Goal: Transaction & Acquisition: Obtain resource

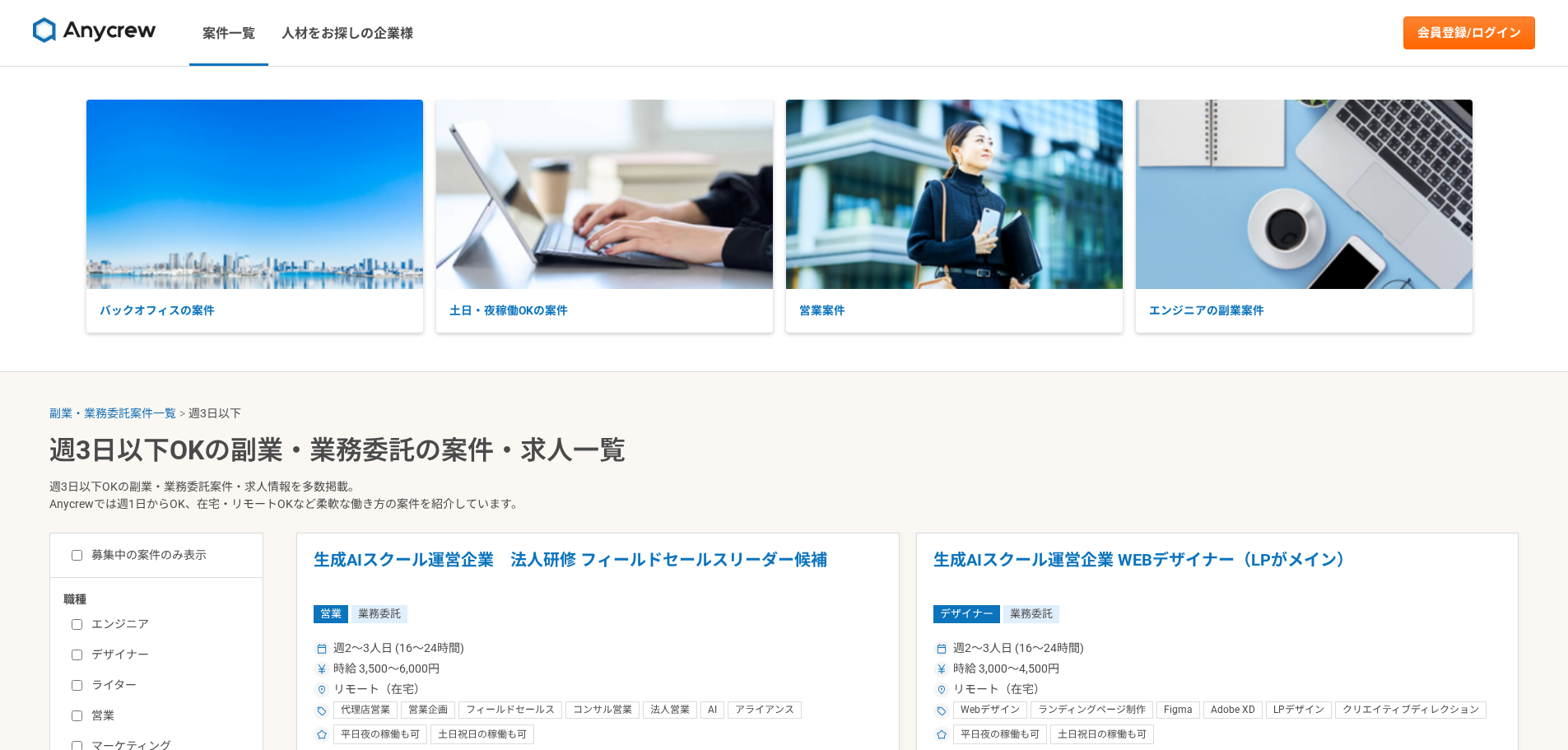
select select "3"
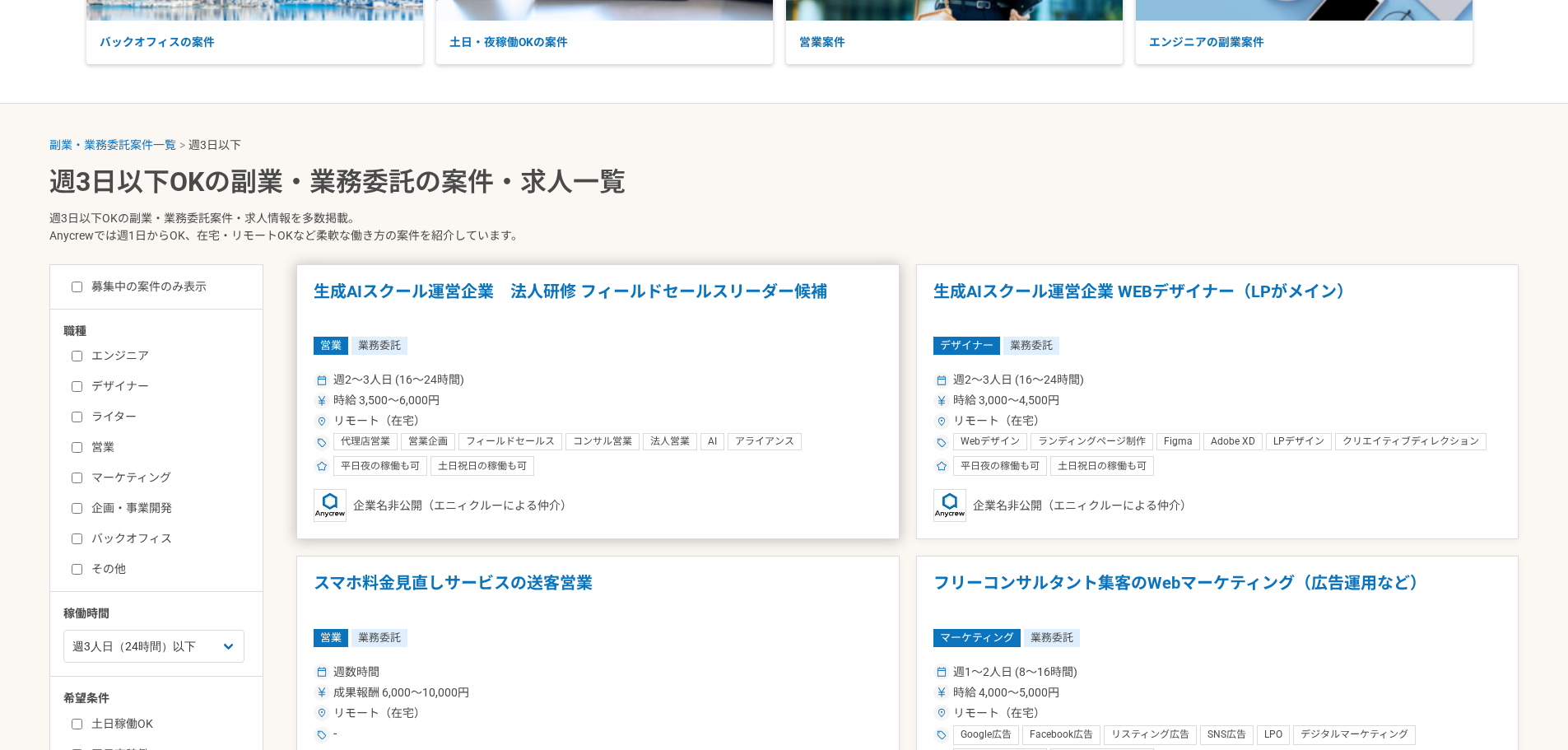
scroll to position [274, 0]
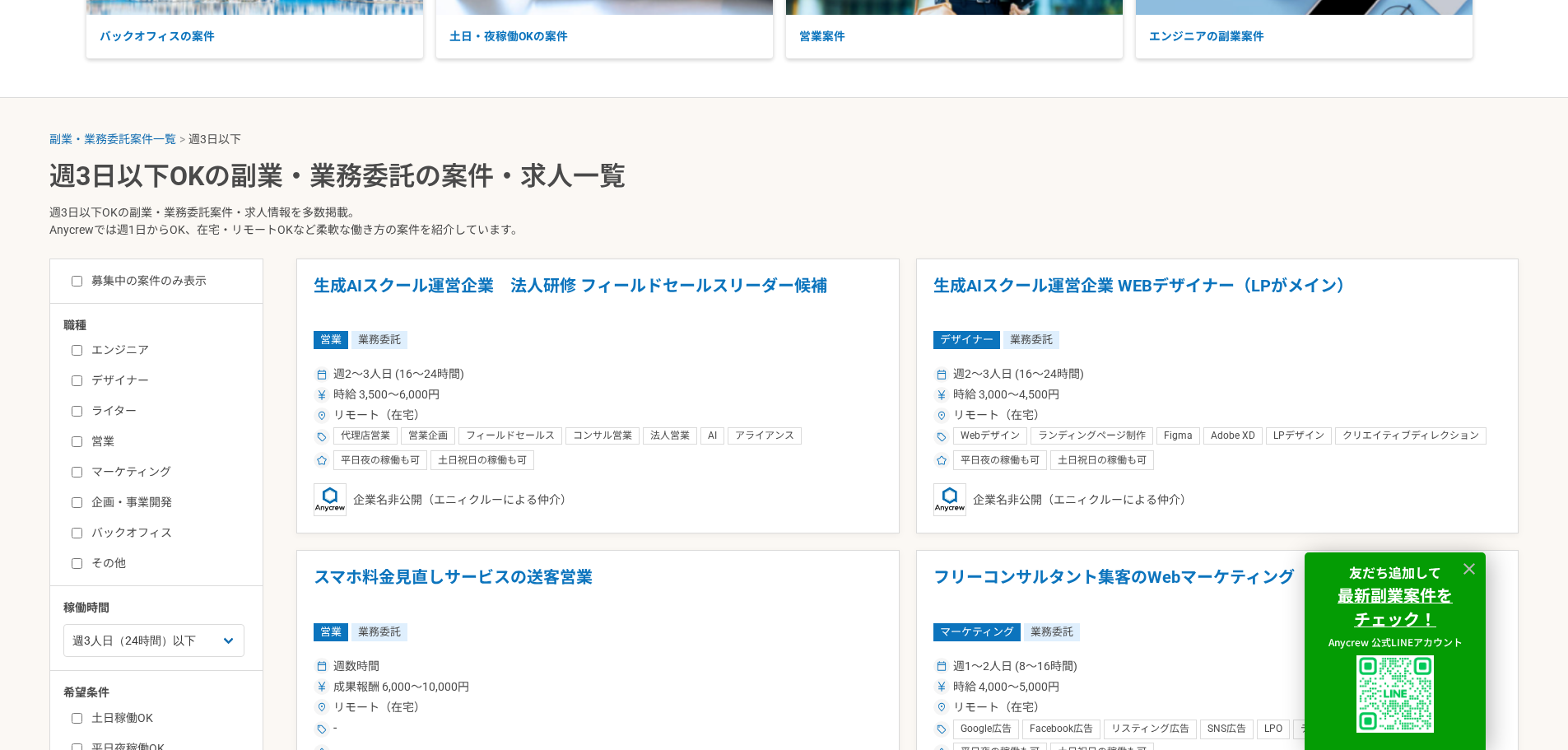
click at [155, 526] on label "バックオフィス" at bounding box center [166, 533] width 189 height 17
click at [83, 527] on input "バックオフィス" at bounding box center [77, 533] width 11 height 11
checkbox input "true"
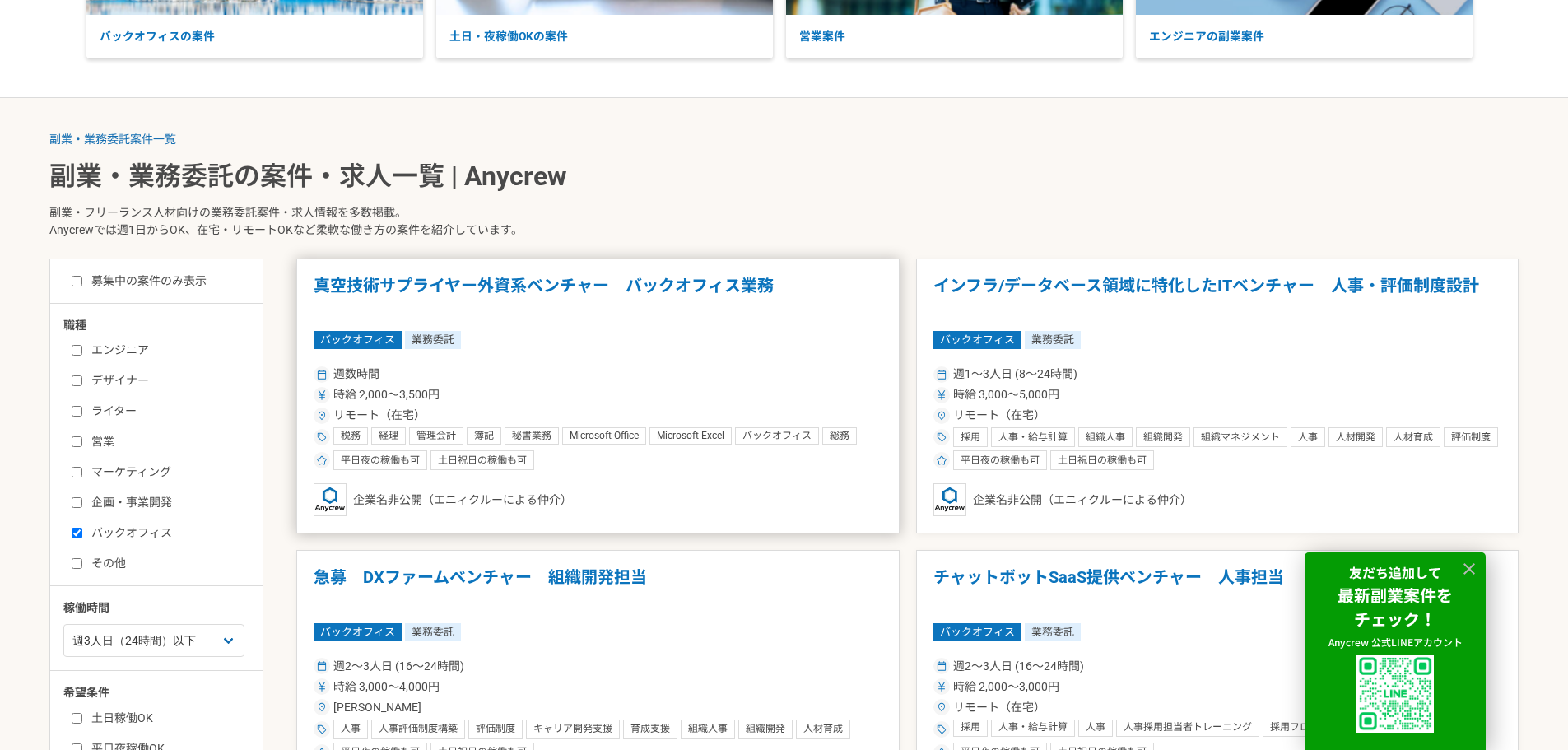
scroll to position [549, 0]
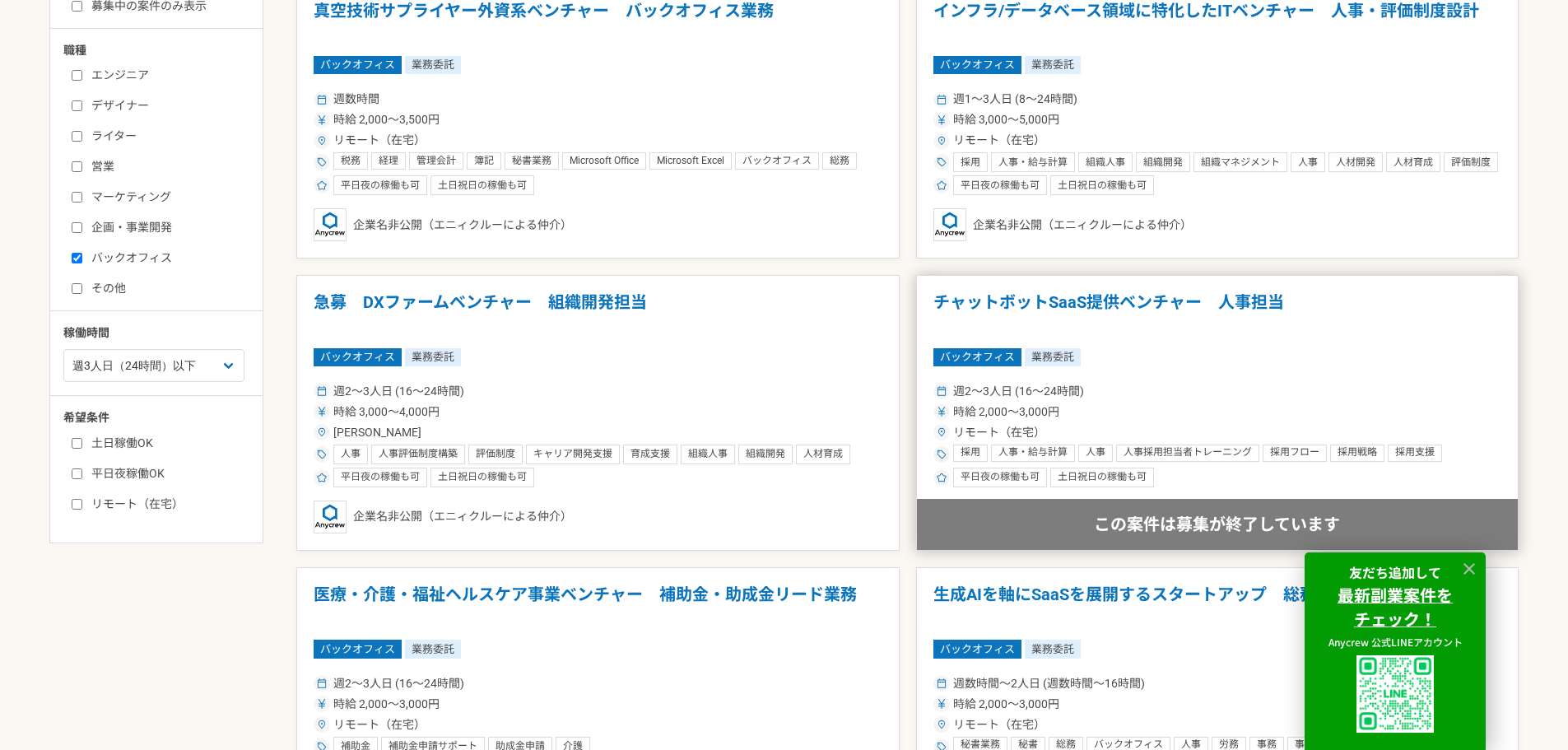
click at [1042, 453] on span "人事・給与計算" at bounding box center [1033, 453] width 69 height 13
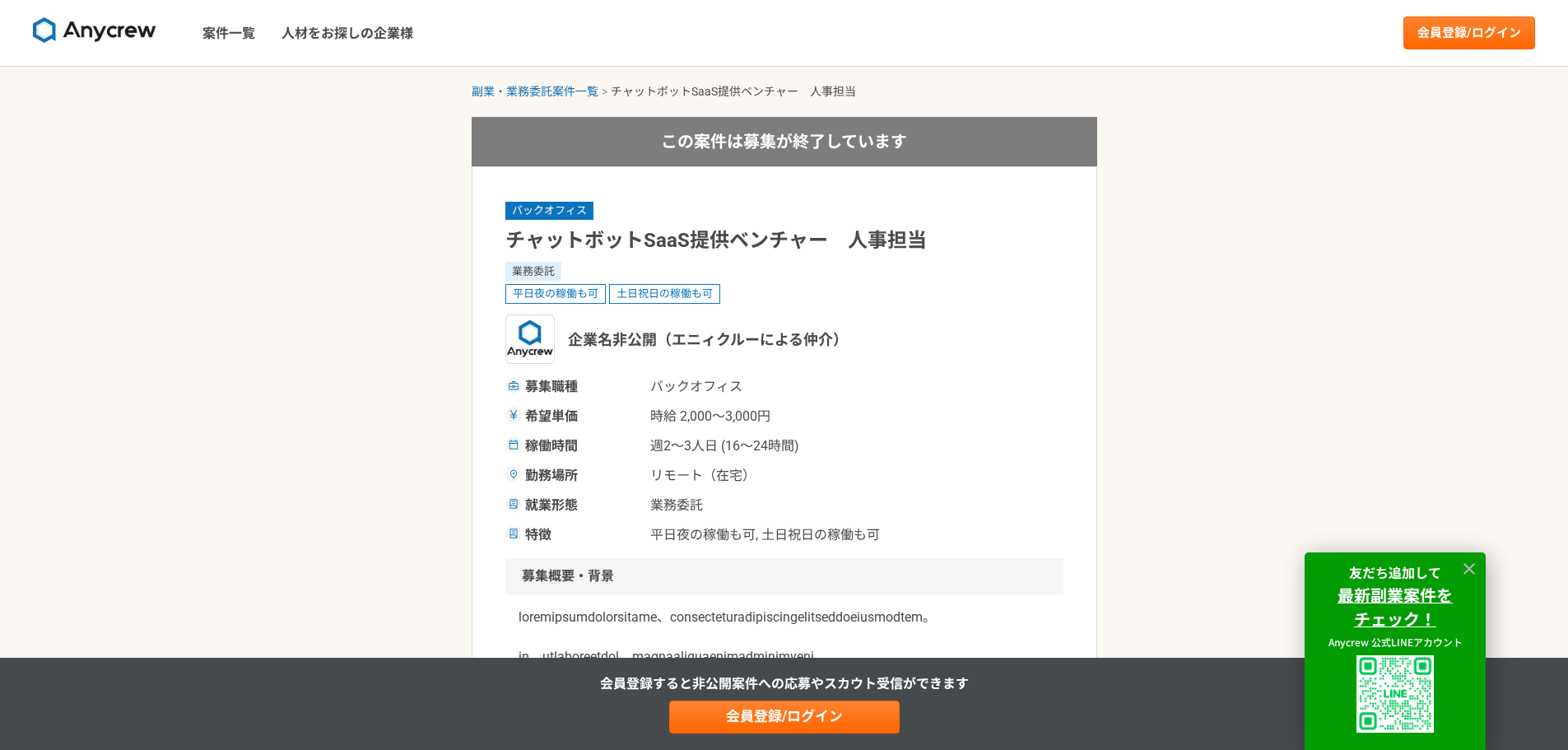
scroll to position [274, 0]
select select "3"
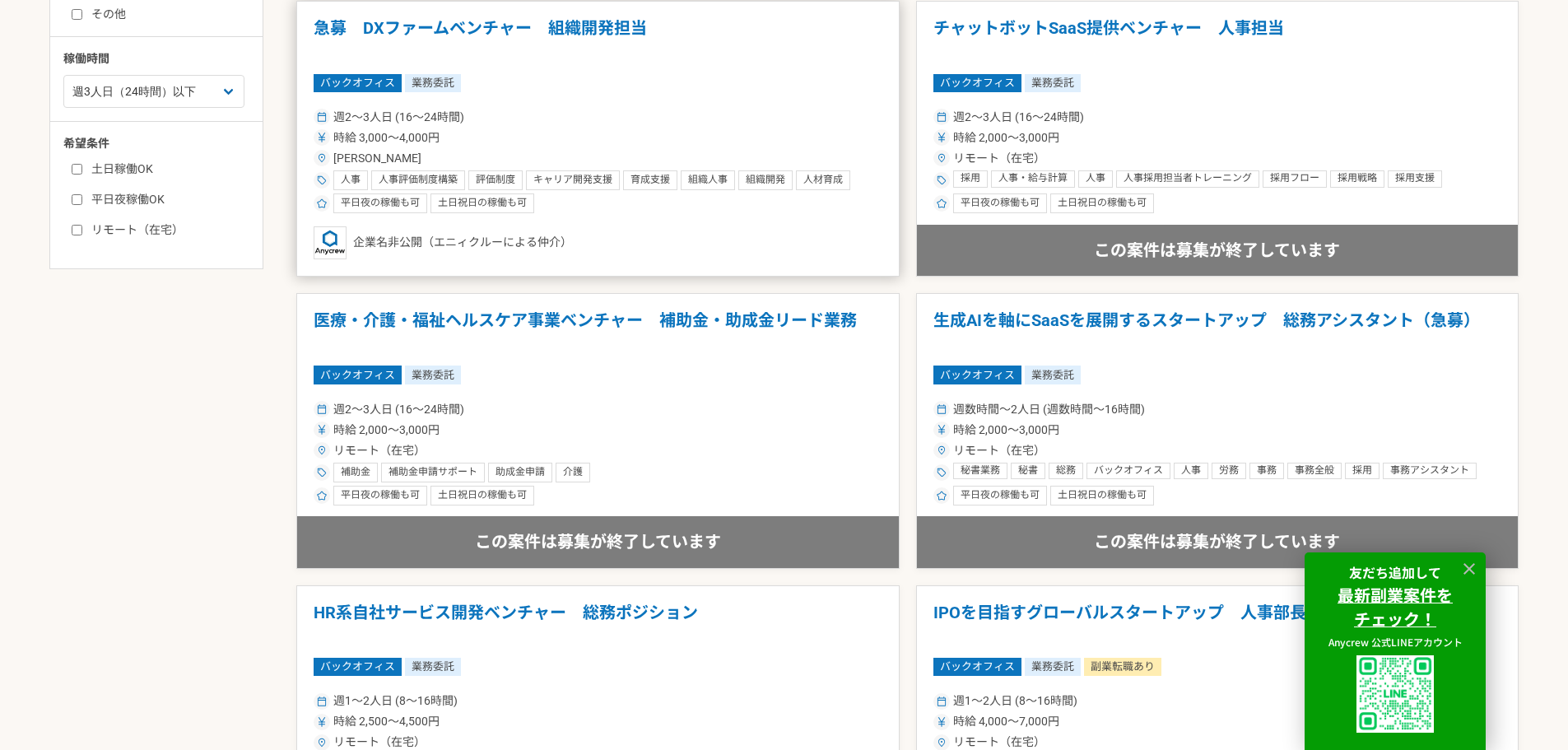
scroll to position [549, 0]
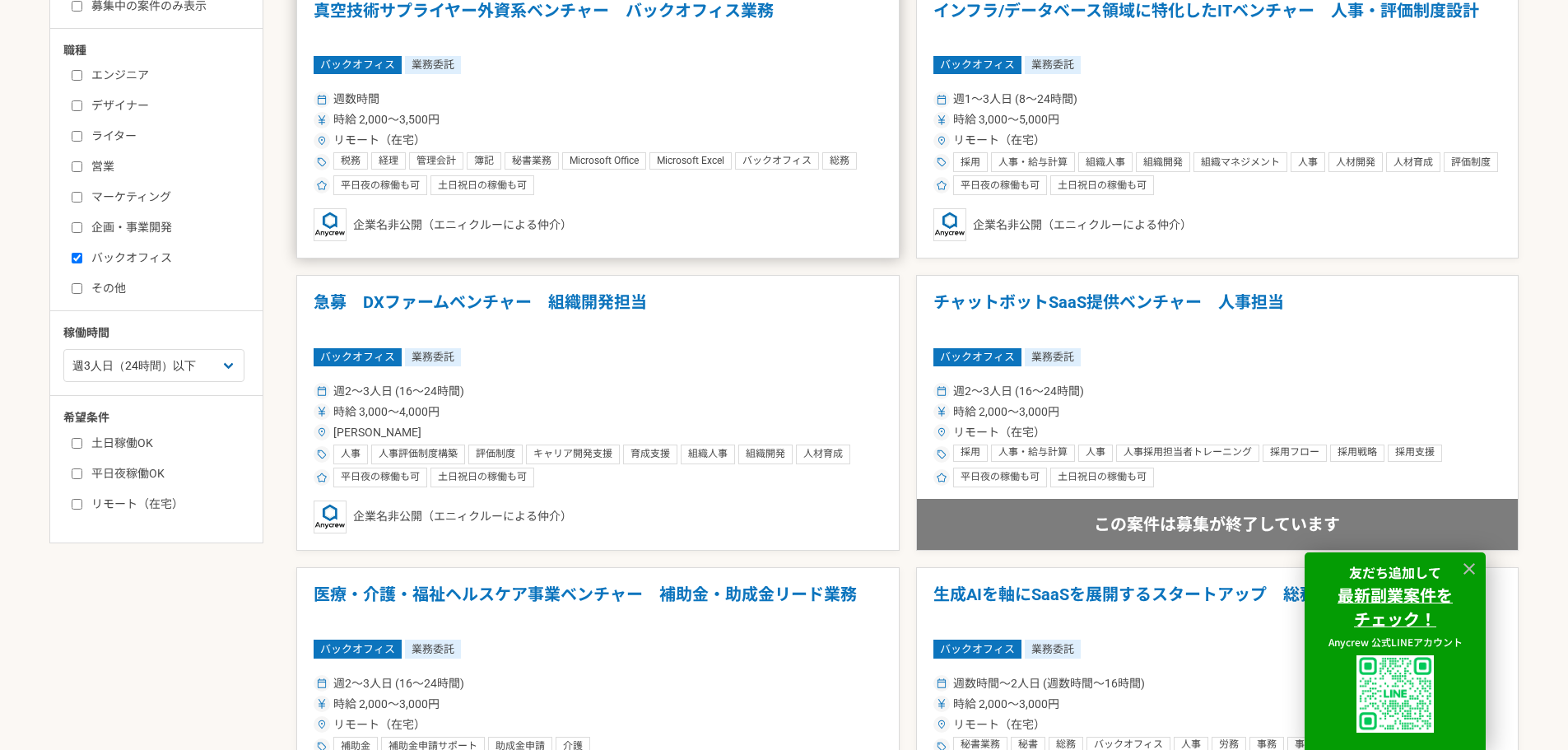
click at [551, 96] on div "週数時間" at bounding box center [598, 99] width 569 height 17
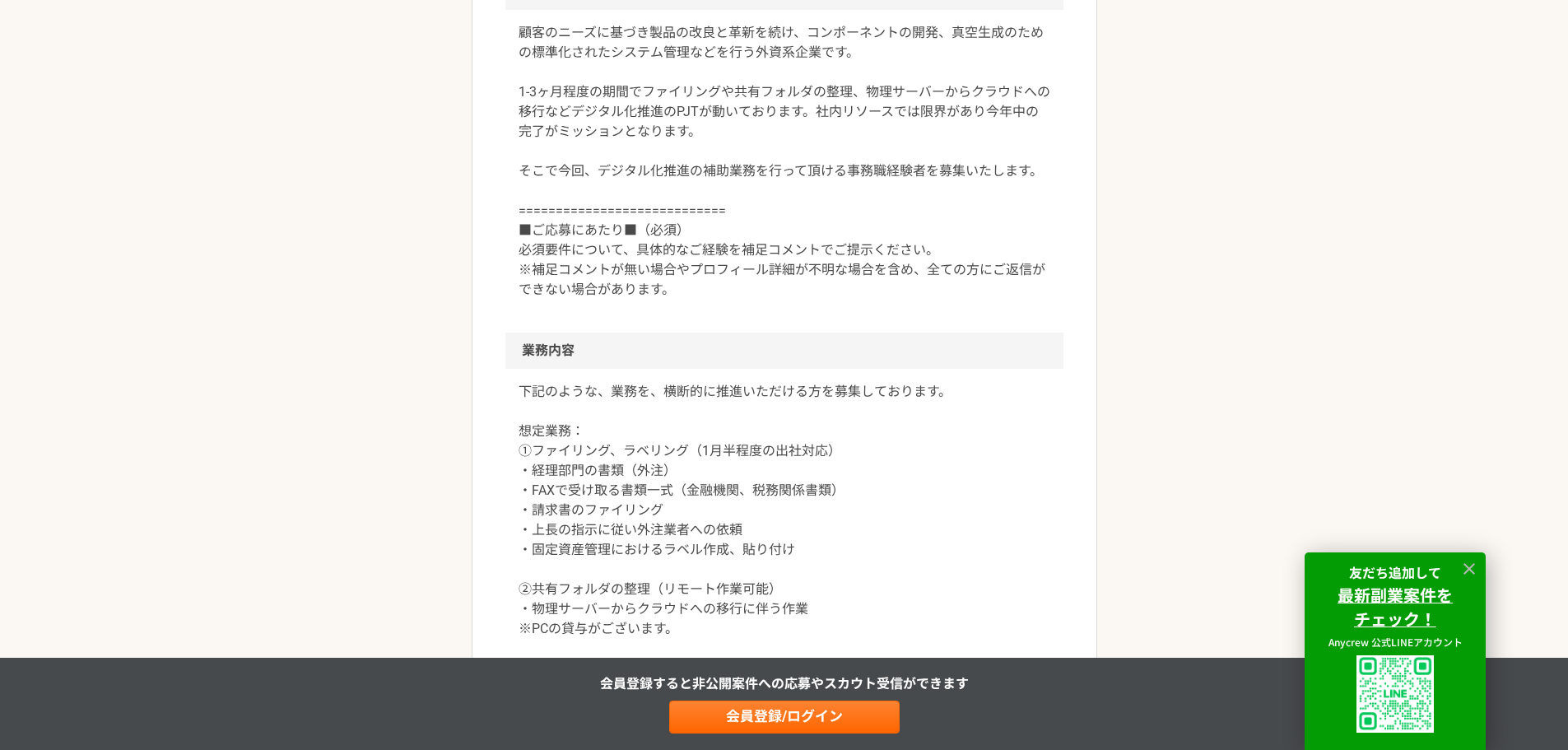
scroll to position [549, 0]
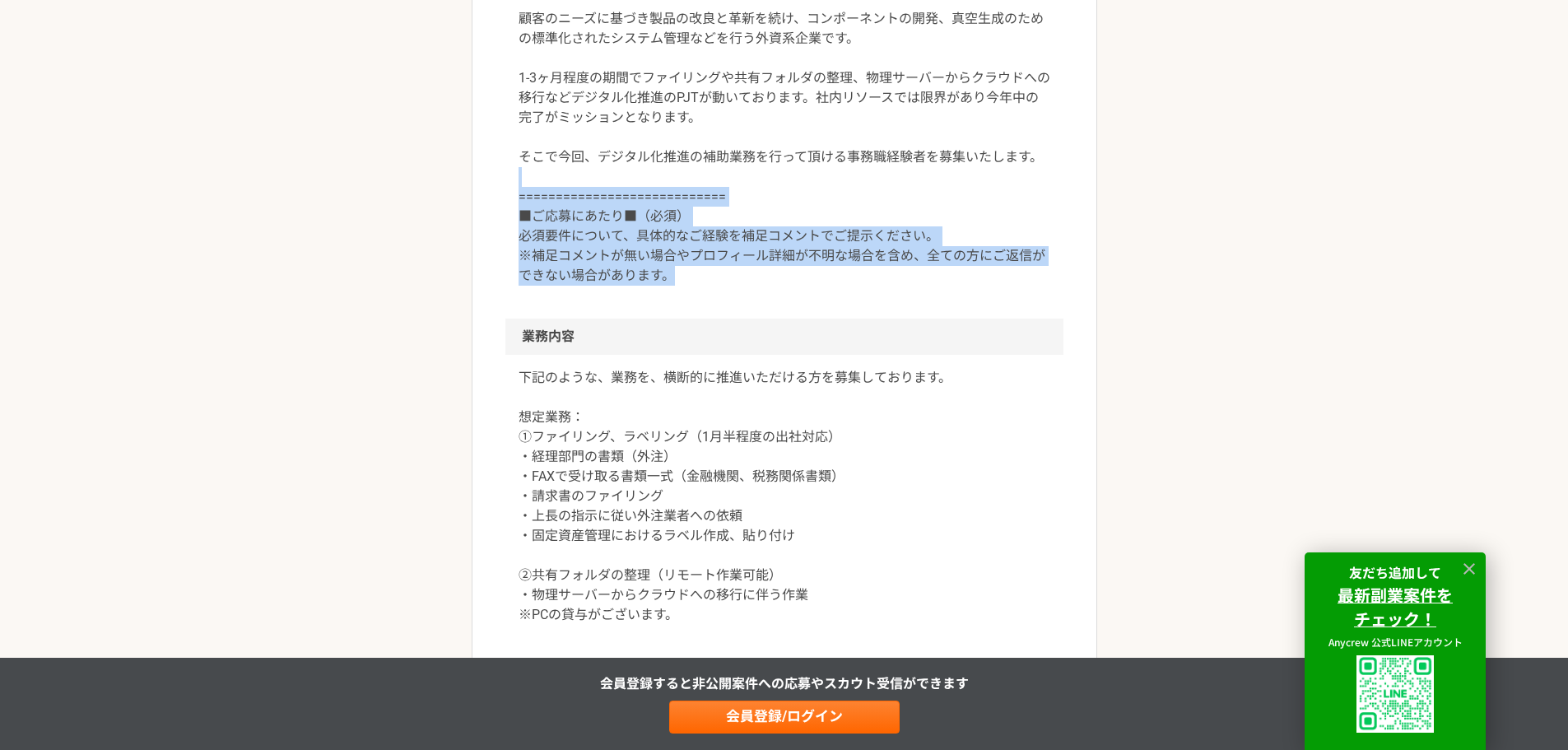
drag, startPoint x: 748, startPoint y: 186, endPoint x: 804, endPoint y: 280, distance: 109.4
click at [811, 285] on p "顧客のニーズに基づき製品の改良と革新を続け、コンポーネントの開発、真空生成のための標準化されたシステム管理などを行う外資系企業です。 1-3ヶ月程度の期間でフ…" at bounding box center [784, 147] width 532 height 277
click at [977, 314] on div "顧客のニーズに基づき製品の改良と革新を続け、コンポーネントの開発、真空生成のための標準化されたシステム管理などを行う外資系企業です。 1-3ヶ月程度の期間でフ…" at bounding box center [784, 156] width 558 height 322
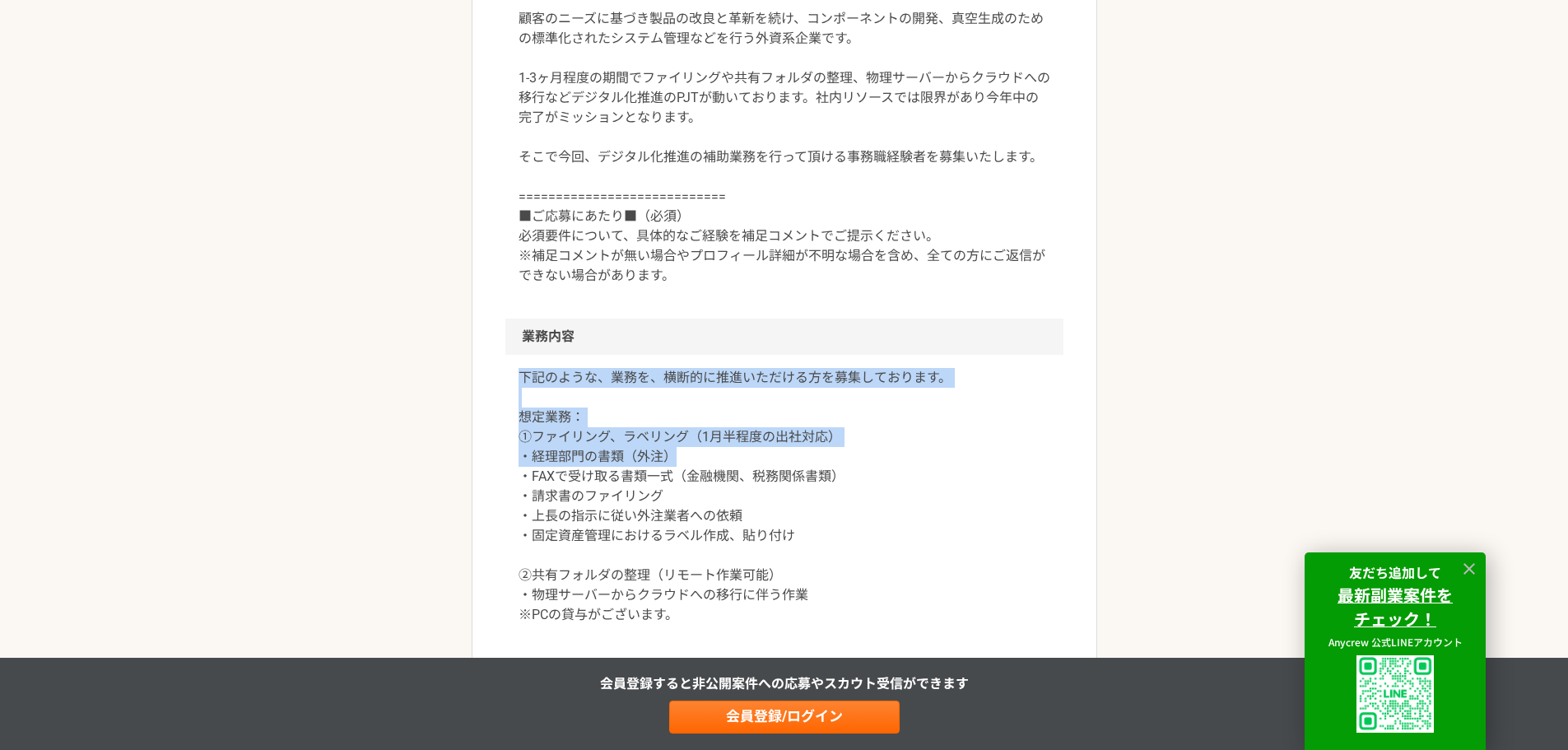
drag, startPoint x: 672, startPoint y: 352, endPoint x: 796, endPoint y: 450, distance: 158.1
click at [796, 450] on section "業務内容 下記のような、業務を、横断的に推進いただける方を募集しております。 想定業務： ①ファイリング、ラベリング（1月半程度の出社対応） ・経理部門の書類…" at bounding box center [784, 488] width 558 height 339
click at [795, 461] on p "下記のような、業務を、横断的に推進いただける方を募集しております。 想定業務： ①ファイリング、ラベリング（1月半程度の出社対応） ・経理部門の書類（外注） …" at bounding box center [784, 495] width 532 height 257
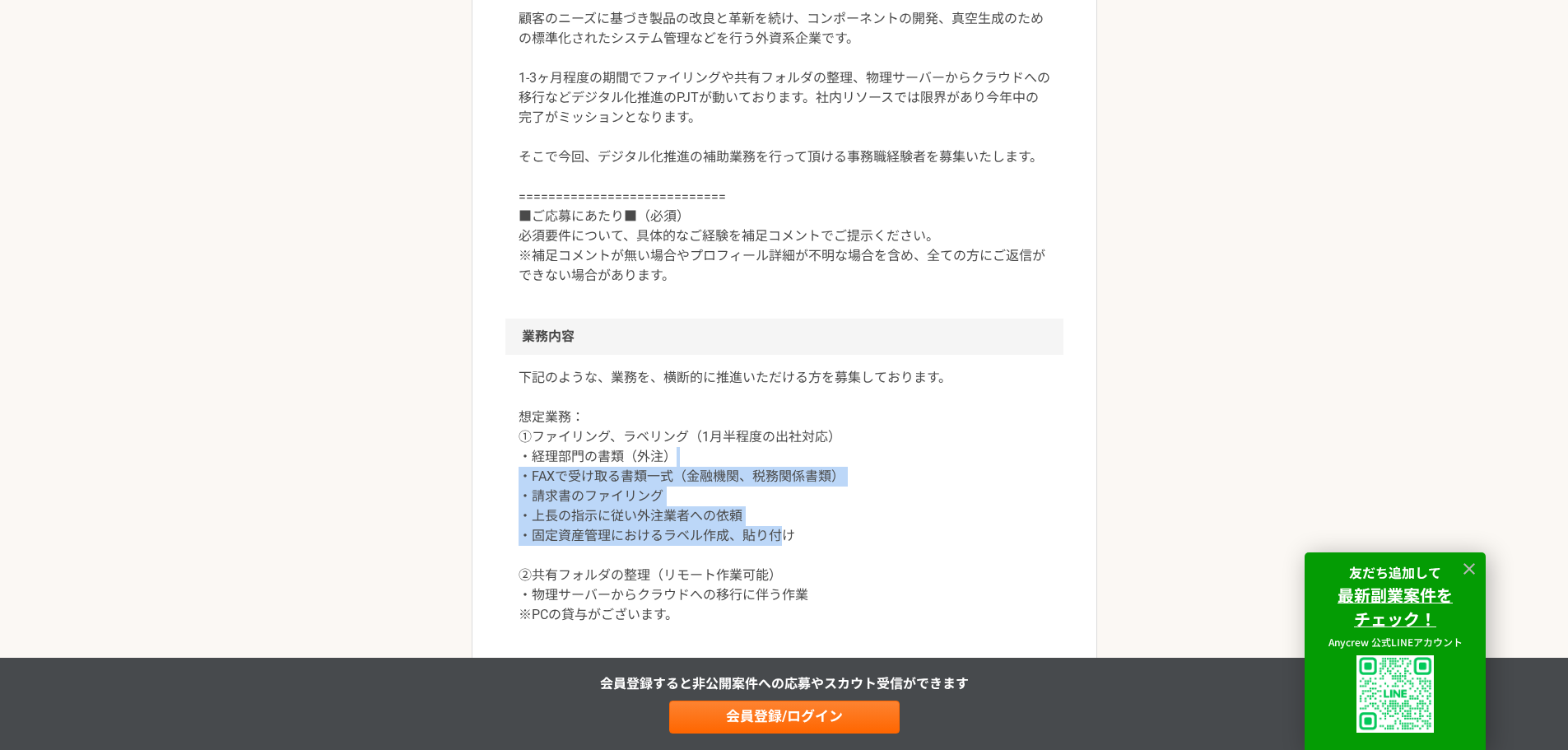
drag, startPoint x: 791, startPoint y: 454, endPoint x: 782, endPoint y: 560, distance: 106.4
click at [787, 540] on p "下記のような、業務を、横断的に推進いただける方を募集しております。 想定業務： ①ファイリング、ラベリング（1月半程度の出社対応） ・経理部門の書類（外注） …" at bounding box center [784, 495] width 532 height 257
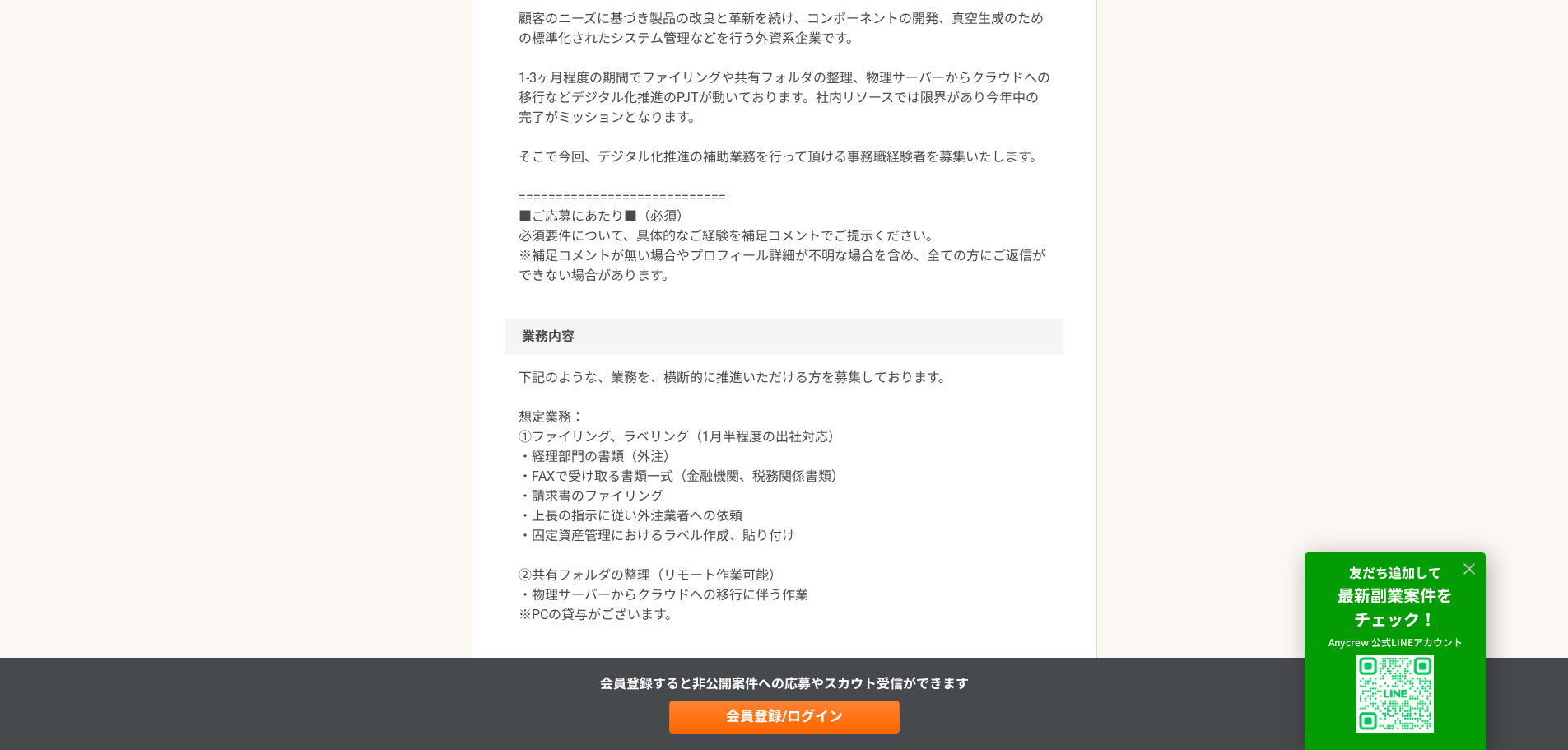
click at [777, 578] on p "下記のような、業務を、横断的に推進いただける方を募集しております。 想定業務： ①ファイリング、ラベリング（1月半程度の出社対応） ・経理部門の書類（外注） …" at bounding box center [784, 495] width 532 height 257
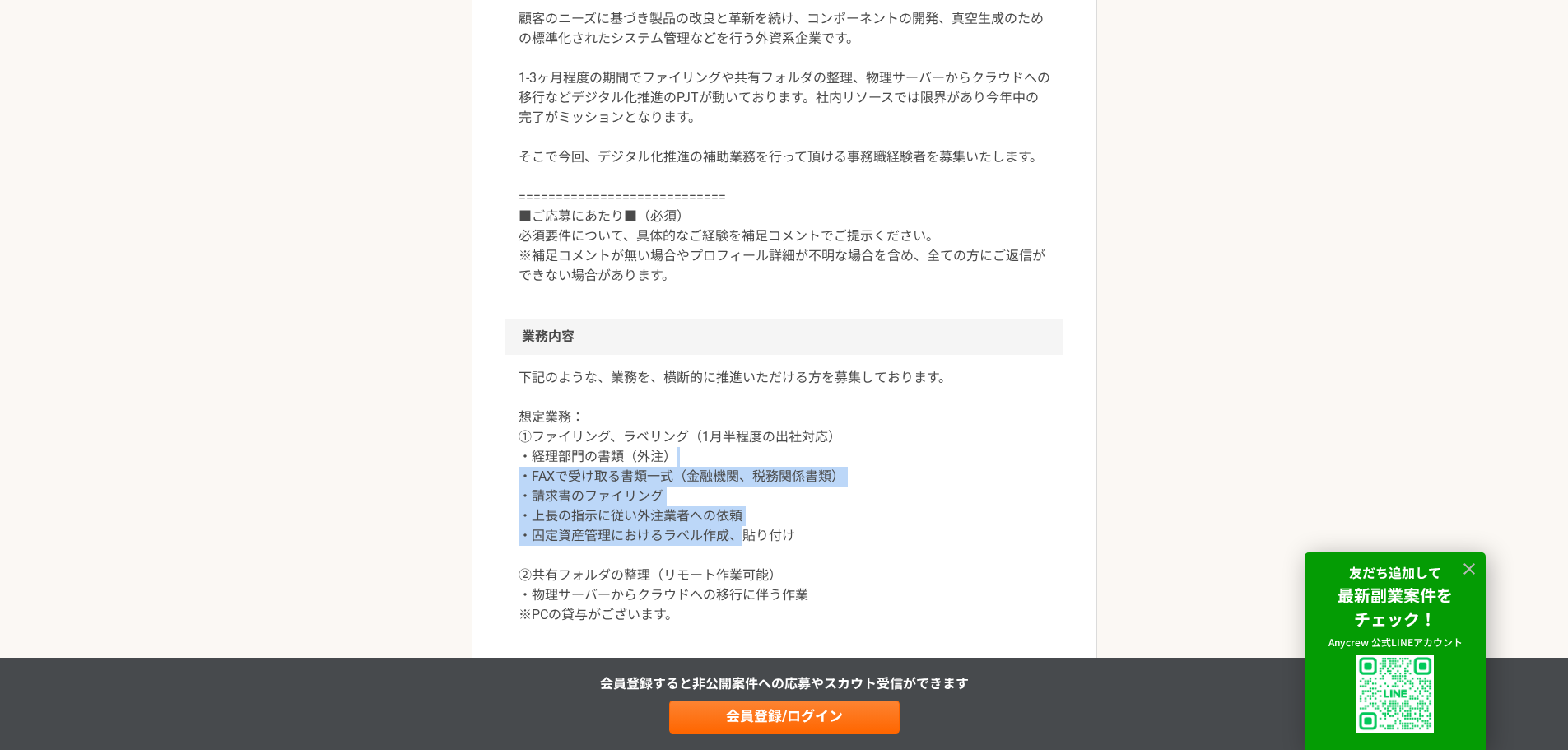
drag, startPoint x: 745, startPoint y: 527, endPoint x: 787, endPoint y: 464, distance: 75.7
click at [787, 464] on p "下記のような、業務を、横断的に推進いただける方を募集しております。 想定業務： ①ファイリング、ラベリング（1月半程度の出社対応） ・経理部門の書類（外注） …" at bounding box center [784, 495] width 532 height 257
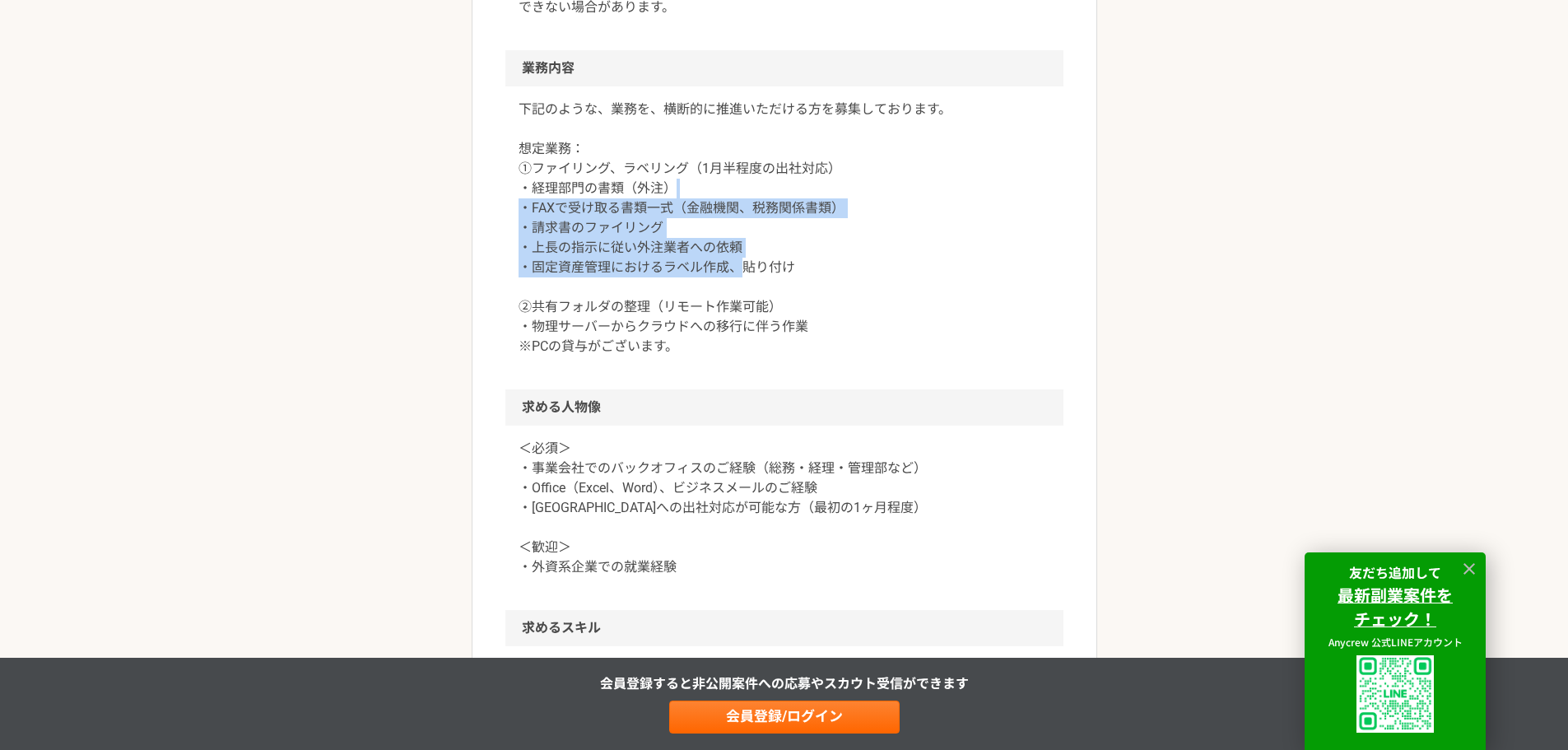
scroll to position [823, 0]
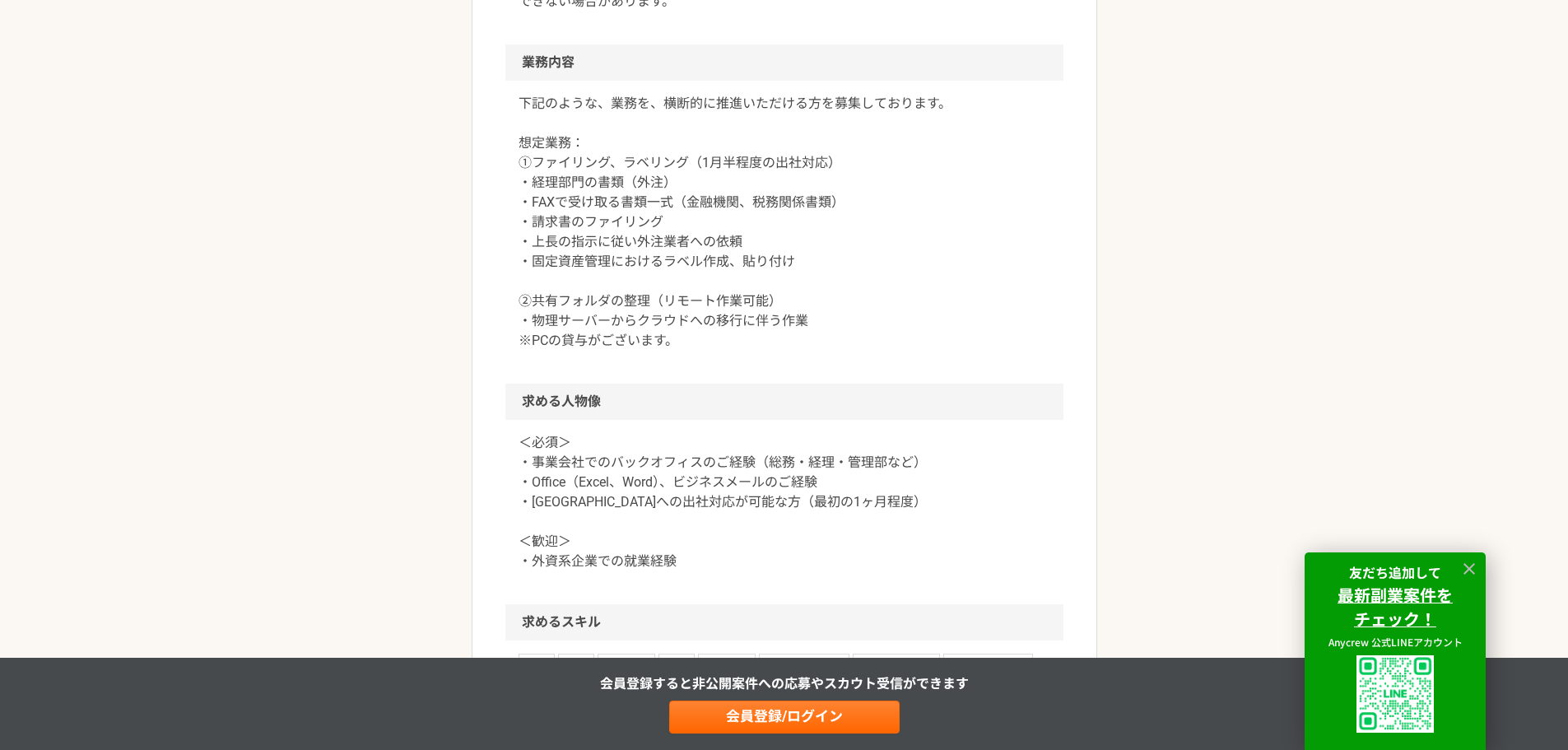
drag, startPoint x: 770, startPoint y: 273, endPoint x: 788, endPoint y: 282, distance: 20.1
click at [791, 280] on p "下記のような、業務を、横断的に推進いただける方を募集しております。 想定業務： ①ファイリング、ラベリング（1月半程度の出社対応） ・経理部門の書類（外注） …" at bounding box center [784, 222] width 532 height 257
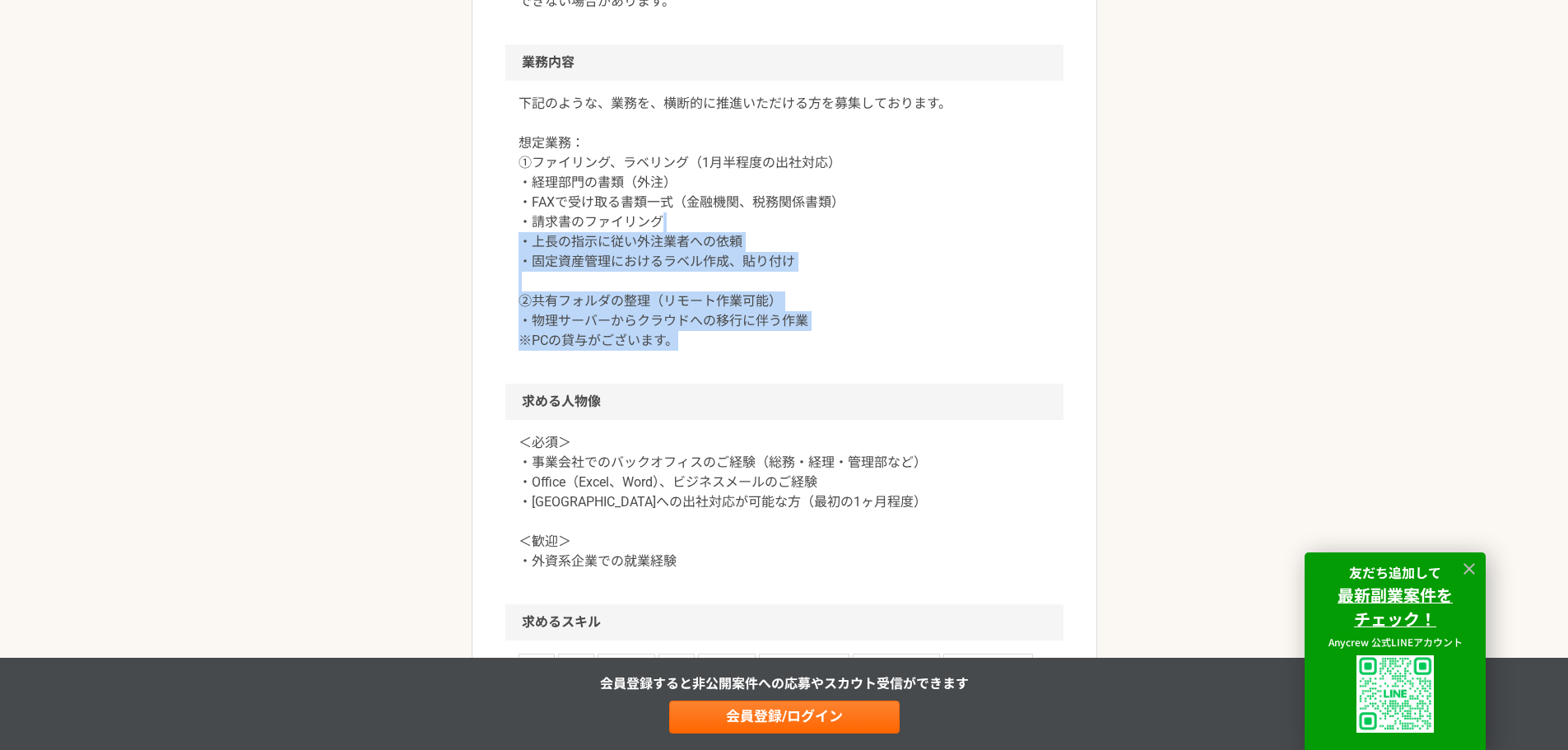
drag, startPoint x: 876, startPoint y: 221, endPoint x: 872, endPoint y: 336, distance: 115.1
click at [872, 336] on p "下記のような、業務を、横断的に推進いただける方を募集しております。 想定業務： ①ファイリング、ラベリング（1月半程度の出社対応） ・経理部門の書類（外注） …" at bounding box center [784, 222] width 532 height 257
click at [871, 337] on p "下記のような、業務を、横断的に推進いただける方を募集しております。 想定業務： ①ファイリング、ラベリング（1月半程度の出社対応） ・経理部門の書類（外注） …" at bounding box center [784, 222] width 532 height 257
drag, startPoint x: 879, startPoint y: 288, endPoint x: 852, endPoint y: 334, distance: 53.3
click at [852, 334] on p "下記のような、業務を、横断的に推進いただける方を募集しております。 想定業務： ①ファイリング、ラベリング（1月半程度の出社対応） ・経理部門の書類（外注） …" at bounding box center [784, 222] width 532 height 257
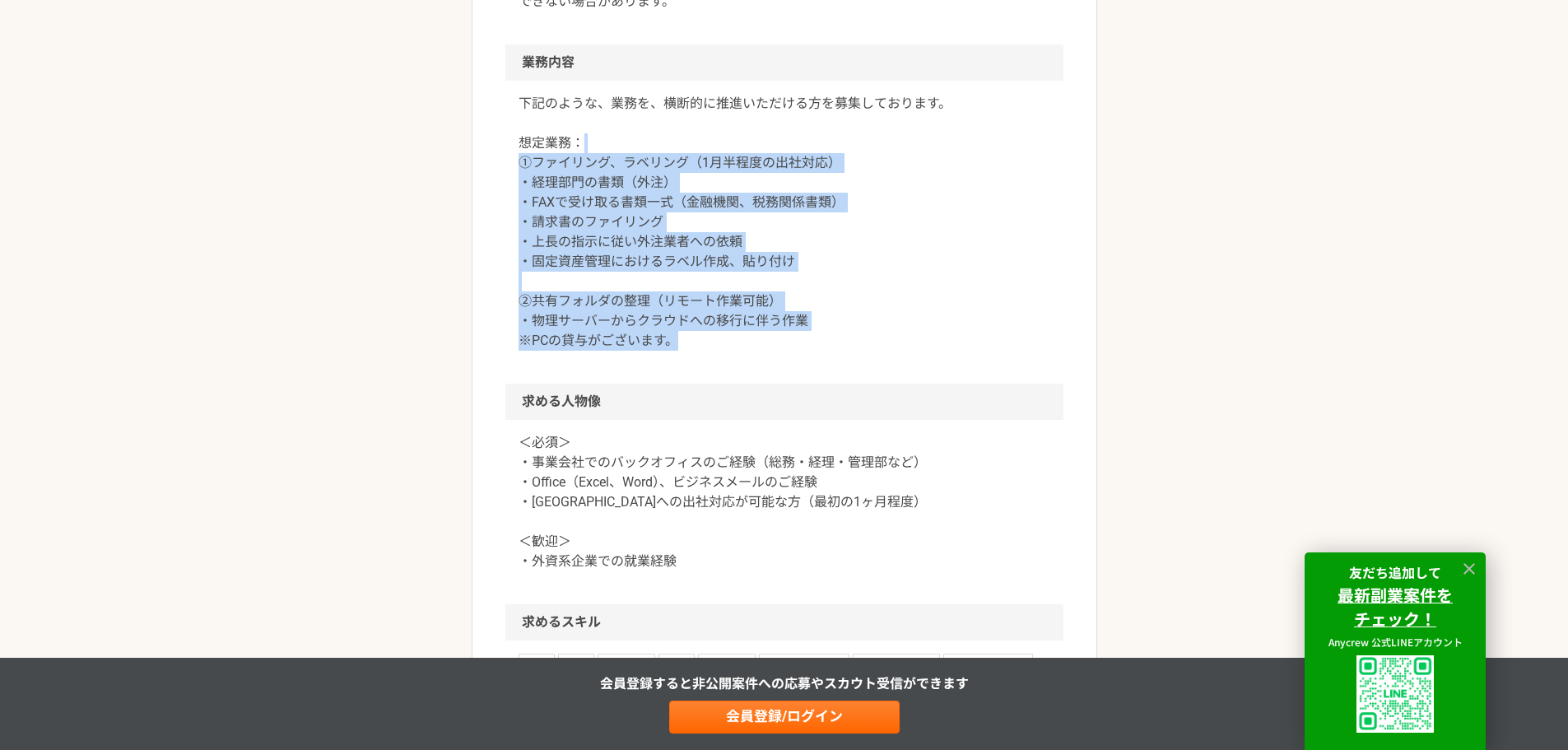
drag, startPoint x: 788, startPoint y: 147, endPoint x: 807, endPoint y: 341, distance: 194.9
click at [807, 341] on p "下記のような、業務を、横断的に推進いただける方を募集しております。 想定業務： ①ファイリング、ラベリング（1月半程度の出社対応） ・経理部門の書類（外注） …" at bounding box center [784, 222] width 532 height 257
click at [805, 249] on p "下記のような、業務を、横断的に推進いただける方を募集しております。 想定業務： ①ファイリング、ラベリング（1月半程度の出社対応） ・経理部門の書類（外注） …" at bounding box center [784, 222] width 532 height 257
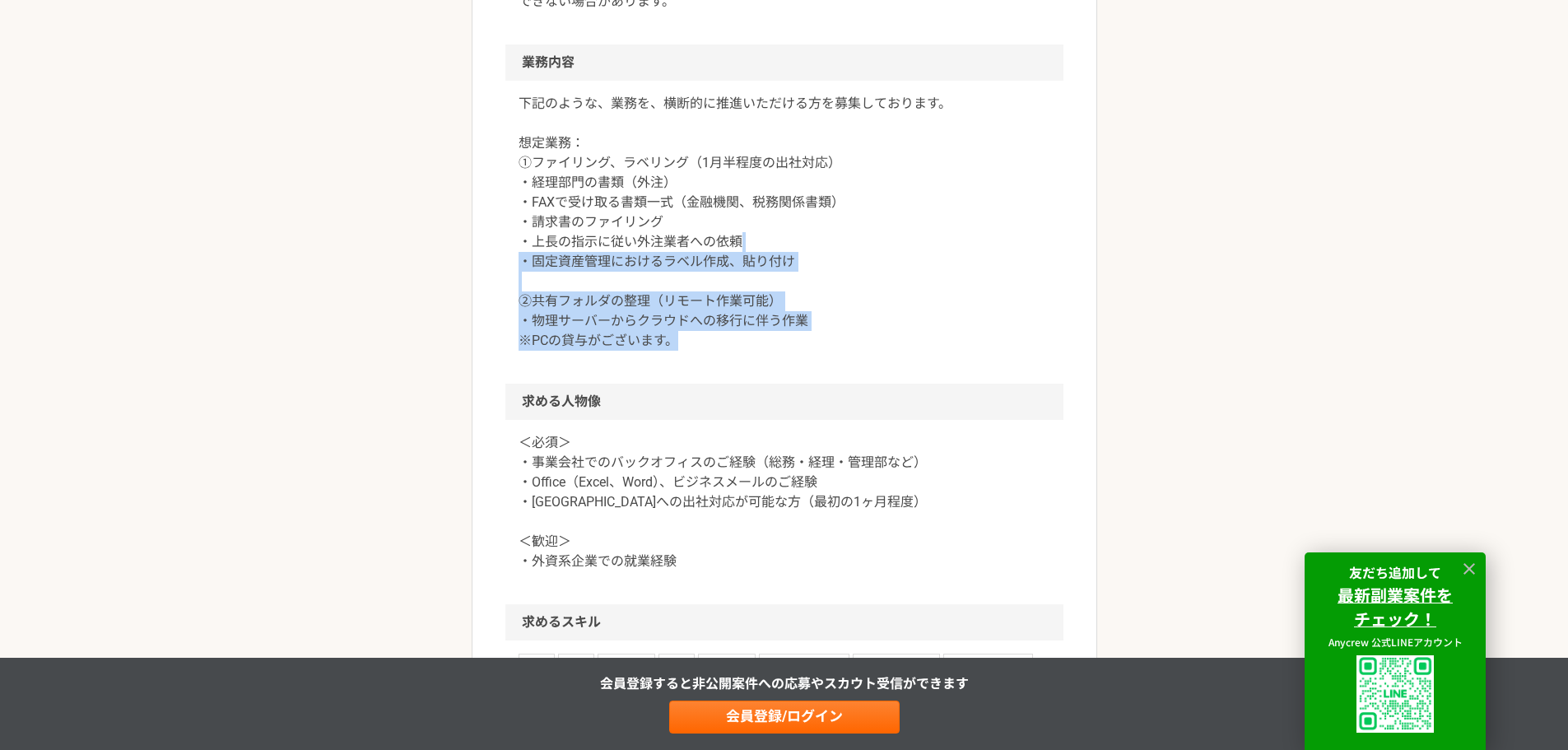
drag, startPoint x: 796, startPoint y: 240, endPoint x: 848, endPoint y: 341, distance: 113.6
click at [848, 341] on p "下記のような、業務を、横断的に推進いただける方を募集しております。 想定業務： ①ファイリング、ラベリング（1月半程度の出社対応） ・経理部門の書類（外注） …" at bounding box center [784, 222] width 532 height 257
click at [823, 311] on p "下記のような、業務を、横断的に推進いただける方を募集しております。 想定業務： ①ファイリング、ラベリング（1月半程度の出社対応） ・経理部門の書類（外注） …" at bounding box center [784, 222] width 532 height 257
drag, startPoint x: 562, startPoint y: 280, endPoint x: 685, endPoint y: 354, distance: 143.5
click at [685, 354] on div "下記のような、業務を、横断的に推進いただける方を募集しております。 想定業務： ①ファイリング、ラベリング（1月半程度の出社対応） ・経理部門の書類（外注） …" at bounding box center [784, 232] width 558 height 303
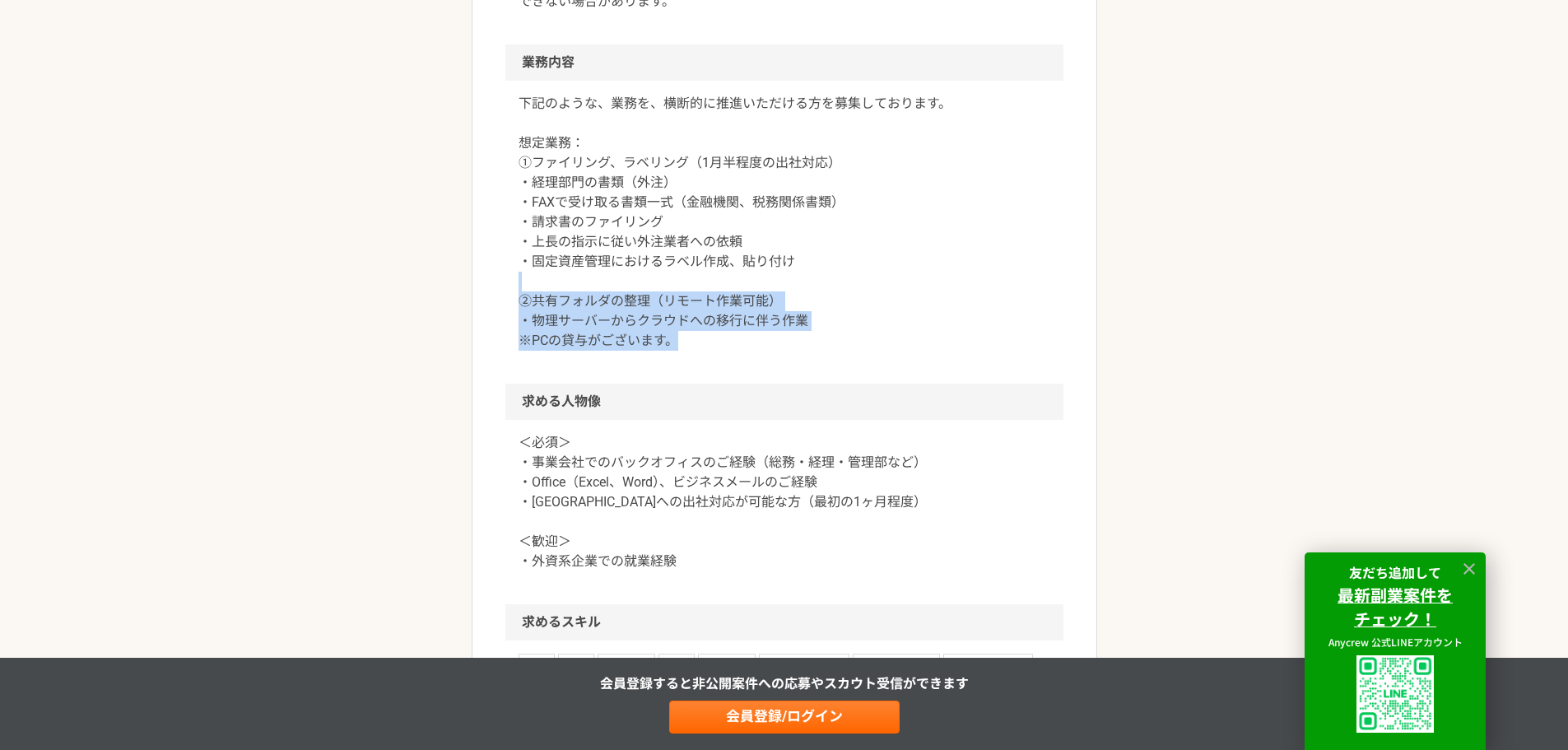
click at [665, 308] on p "下記のような、業務を、横断的に推進いただける方を募集しております。 想定業務： ①ファイリング、ラベリング（1月半程度の出社対応） ・経理部門の書類（外注） …" at bounding box center [784, 222] width 532 height 257
drag, startPoint x: 518, startPoint y: 295, endPoint x: 723, endPoint y: 350, distance: 212.2
click at [723, 350] on p "下記のような、業務を、横断的に推進いただける方を募集しております。 想定業務： ①ファイリング、ラベリング（1月半程度の出社対応） ・経理部門の書類（外注） …" at bounding box center [784, 222] width 532 height 257
click at [594, 367] on div "下記のような、業務を、横断的に推進いただける方を募集しております。 想定業務： ①ファイリング、ラベリング（1月半程度の出社対応） ・経理部門の書類（外注） …" at bounding box center [784, 232] width 558 height 303
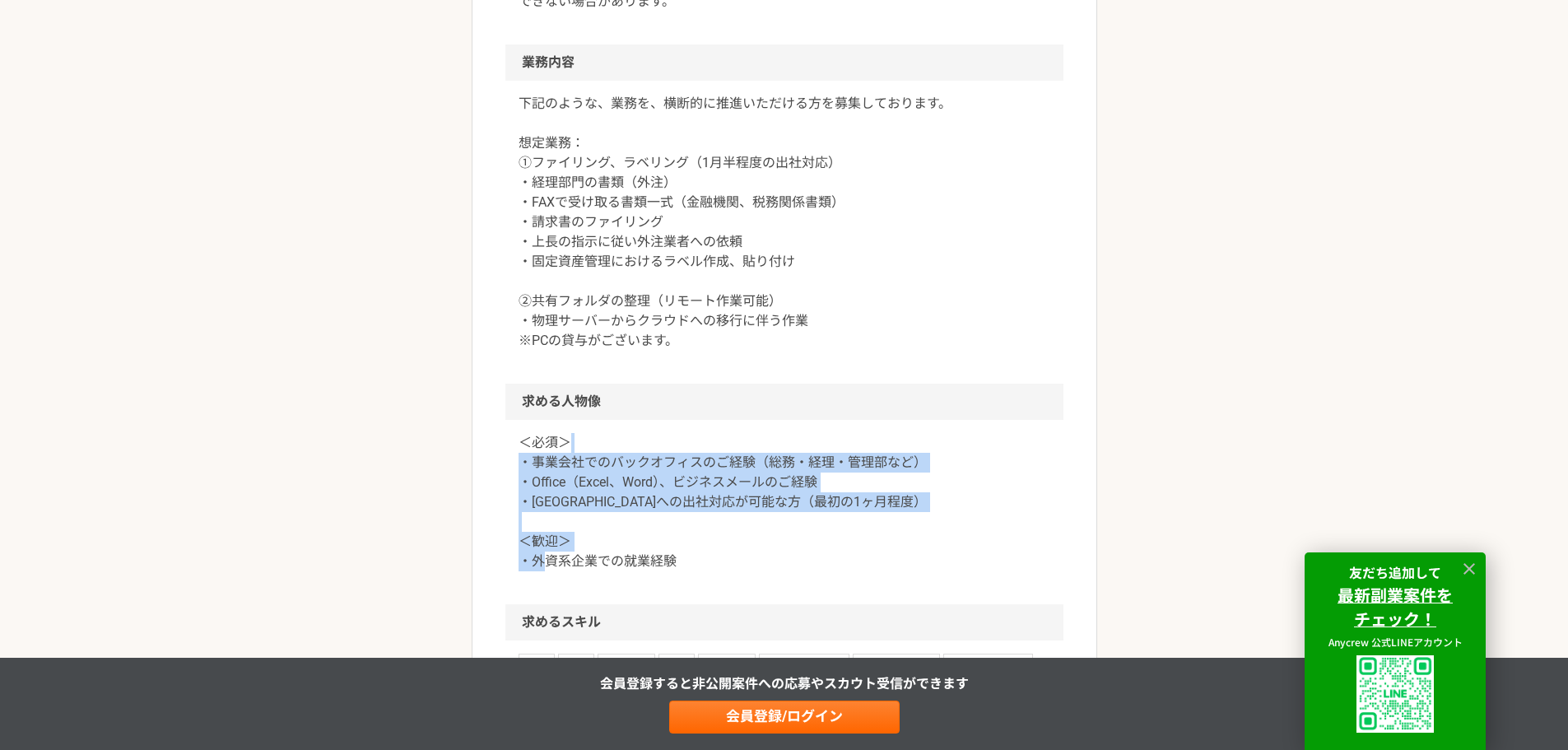
drag, startPoint x: 665, startPoint y: 440, endPoint x: 715, endPoint y: 566, distance: 135.6
click at [715, 566] on p "＜必須＞ ・事業会社でのバックオフィスのご経験（総務・経理・管理部など） ・Office（Excel、Word）、ビジネスメールのご経験 ・[GEOGRAPH…" at bounding box center [784, 502] width 532 height 138
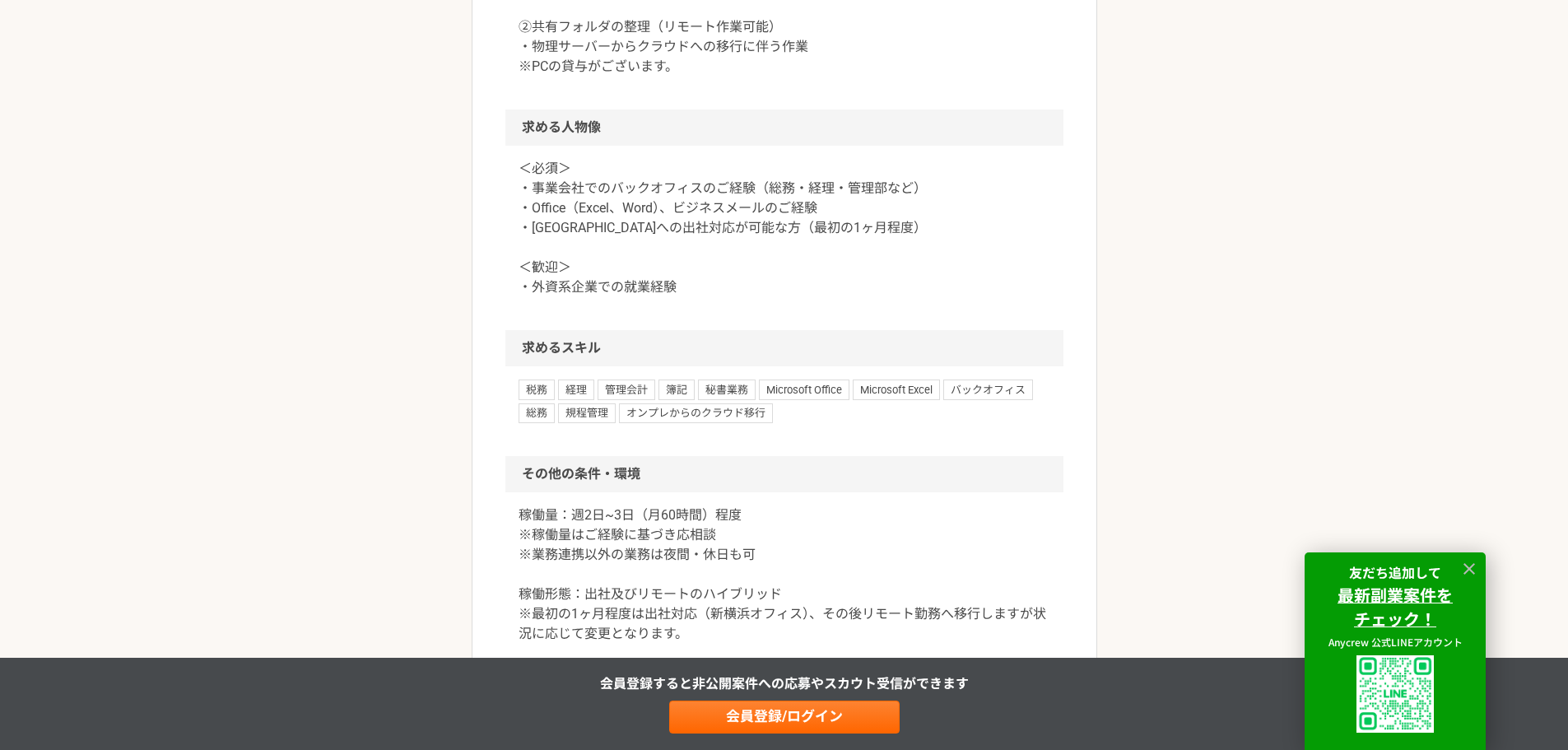
click at [693, 470] on h2 "その他の条件・環境" at bounding box center [784, 474] width 558 height 36
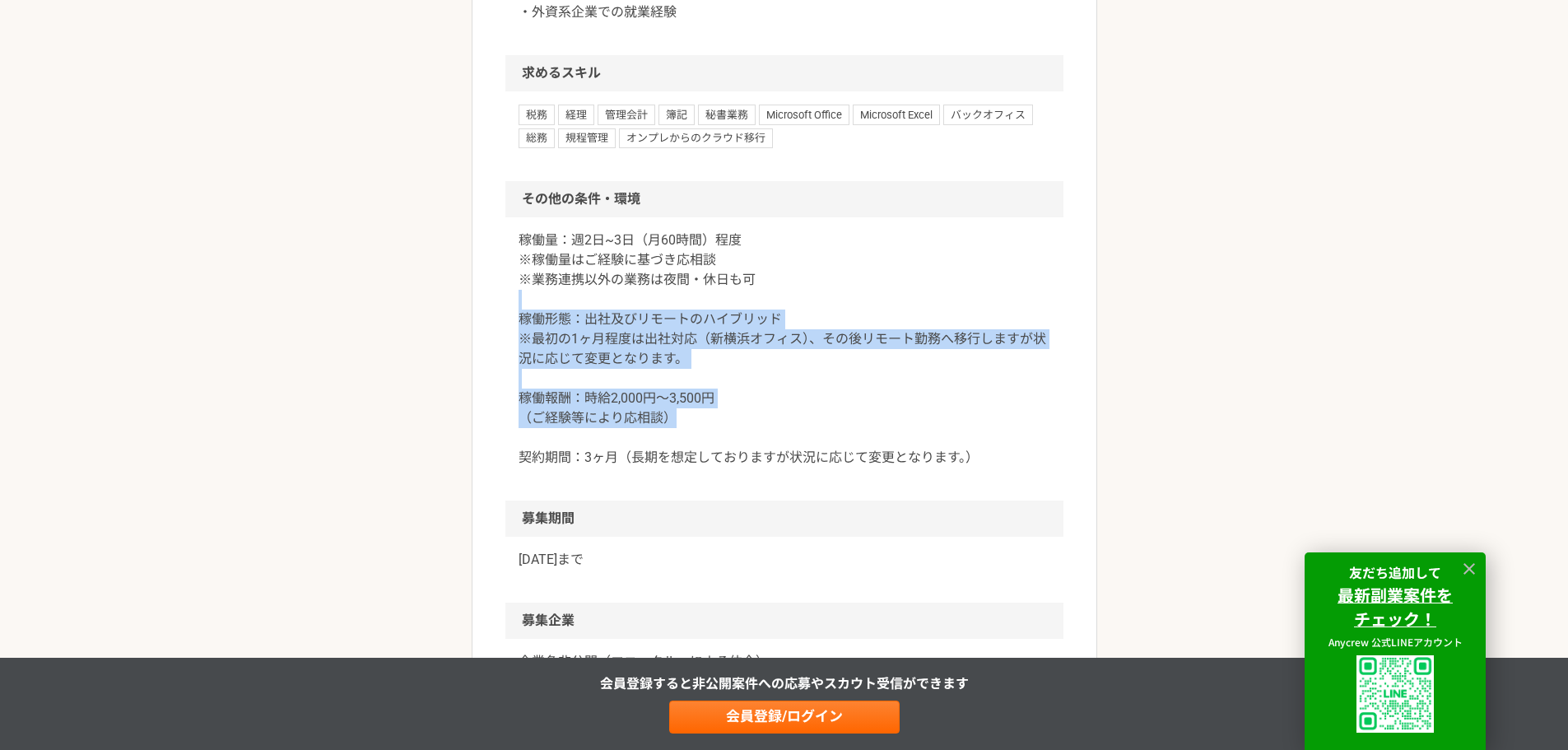
drag, startPoint x: 645, startPoint y: 307, endPoint x: 784, endPoint y: 411, distance: 173.6
click at [784, 411] on p "稼働量：週2日~3日（月60時間）程度 ※稼働量はご経験に基づき応相談 ※業務連携以外の業務は夜間・休日も可 稼働形態：出社及びリモートのハイブリッド ※最初…" at bounding box center [784, 349] width 532 height 237
click at [764, 350] on p "稼働量：週2日~3日（月60時間）程度 ※稼働量はご経験に基づき応相談 ※業務連携以外の業務は夜間・休日も可 稼働形態：出社及びリモートのハイブリッド ※最初…" at bounding box center [784, 349] width 532 height 237
click at [759, 314] on p "稼働量：週2日~3日（月60時間）程度 ※稼働量はご経験に基づき応相談 ※業務連携以外の業務は夜間・休日も可 稼働形態：出社及びリモートのハイブリッド ※最初…" at bounding box center [784, 349] width 532 height 237
click at [730, 330] on p "稼働量：週2日~3日（月60時間）程度 ※稼働量はご経験に基づき応相談 ※業務連携以外の業務は夜間・休日も可 稼働形態：出社及びリモートのハイブリッド ※最初…" at bounding box center [784, 349] width 532 height 237
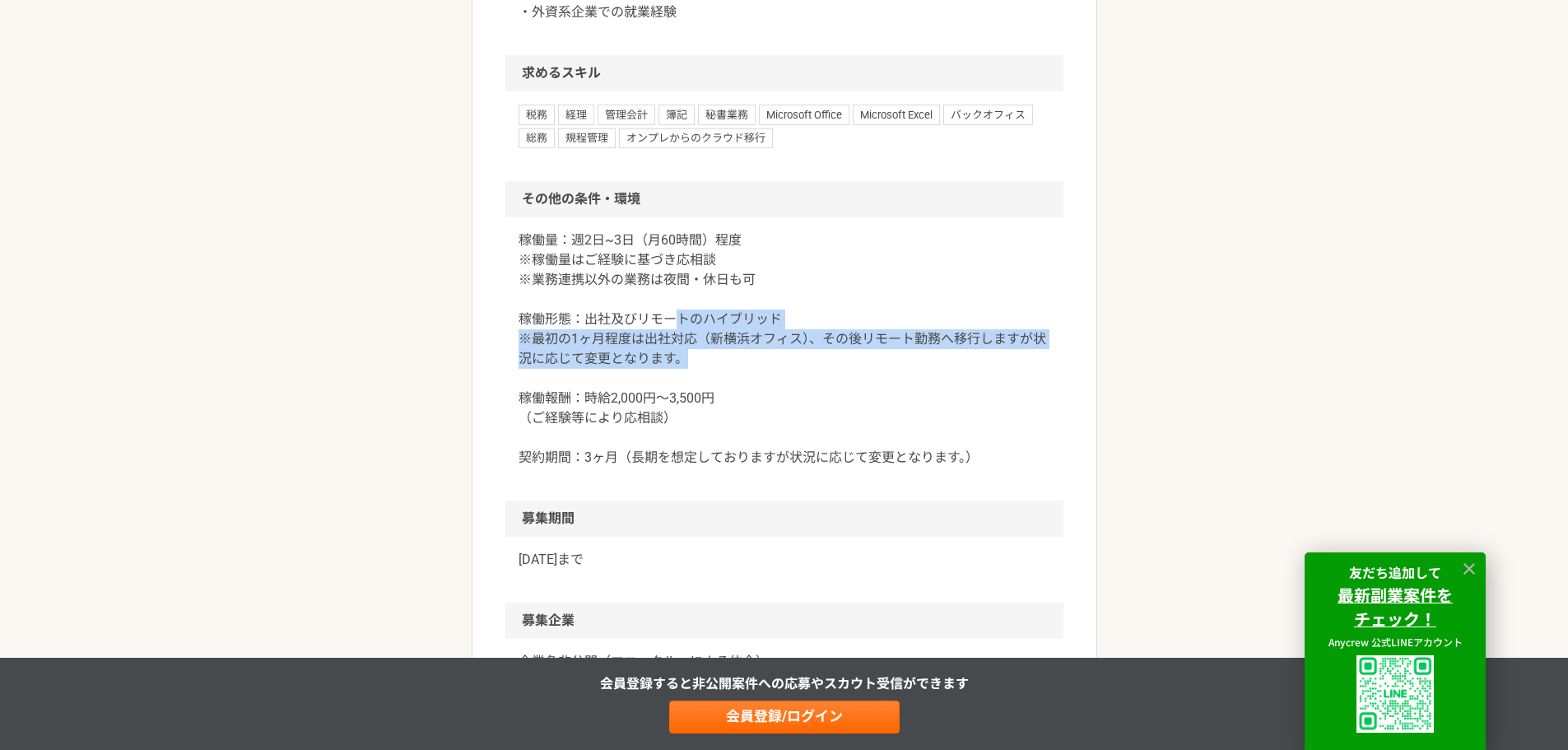
drag, startPoint x: 679, startPoint y: 320, endPoint x: 701, endPoint y: 364, distance: 49.2
click at [701, 364] on p "稼働量：週2日~3日（月60時間）程度 ※稼働量はご経験に基づき応相談 ※業務連携以外の業務は夜間・休日も可 稼働形態：出社及びリモートのハイブリッド ※最初…" at bounding box center [784, 349] width 532 height 237
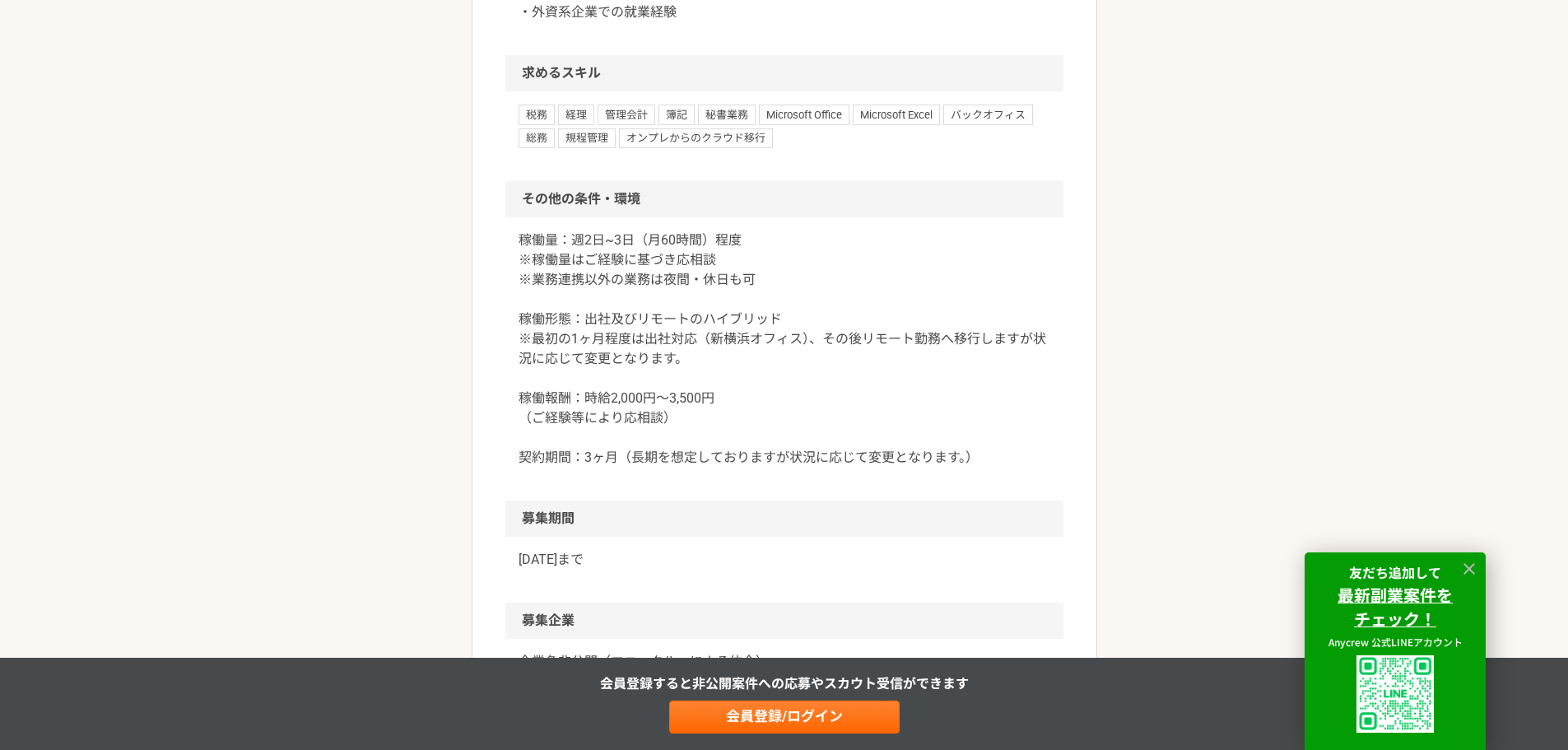
click at [705, 382] on p "稼働量：週2日~3日（月60時間）程度 ※稼働量はご経験に基づき応相談 ※業務連携以外の業務は夜間・休日も可 稼働形態：出社及びリモートのハイブリッド ※最初…" at bounding box center [784, 349] width 532 height 237
drag, startPoint x: 706, startPoint y: 374, endPoint x: 704, endPoint y: 420, distance: 46.0
click at [704, 420] on p "稼働量：週2日~3日（月60時間）程度 ※稼働量はご経験に基づき応相談 ※業務連携以外の業務は夜間・休日も可 稼働形態：出社及びリモートのハイブリッド ※最初…" at bounding box center [784, 349] width 532 height 237
click at [856, 416] on p "稼働量：週2日~3日（月60時間）程度 ※稼働量はご経験に基づき応相談 ※業務連携以外の業務は夜間・休日も可 稼働形態：出社及びリモートのハイブリッド ※最初…" at bounding box center [784, 349] width 532 height 237
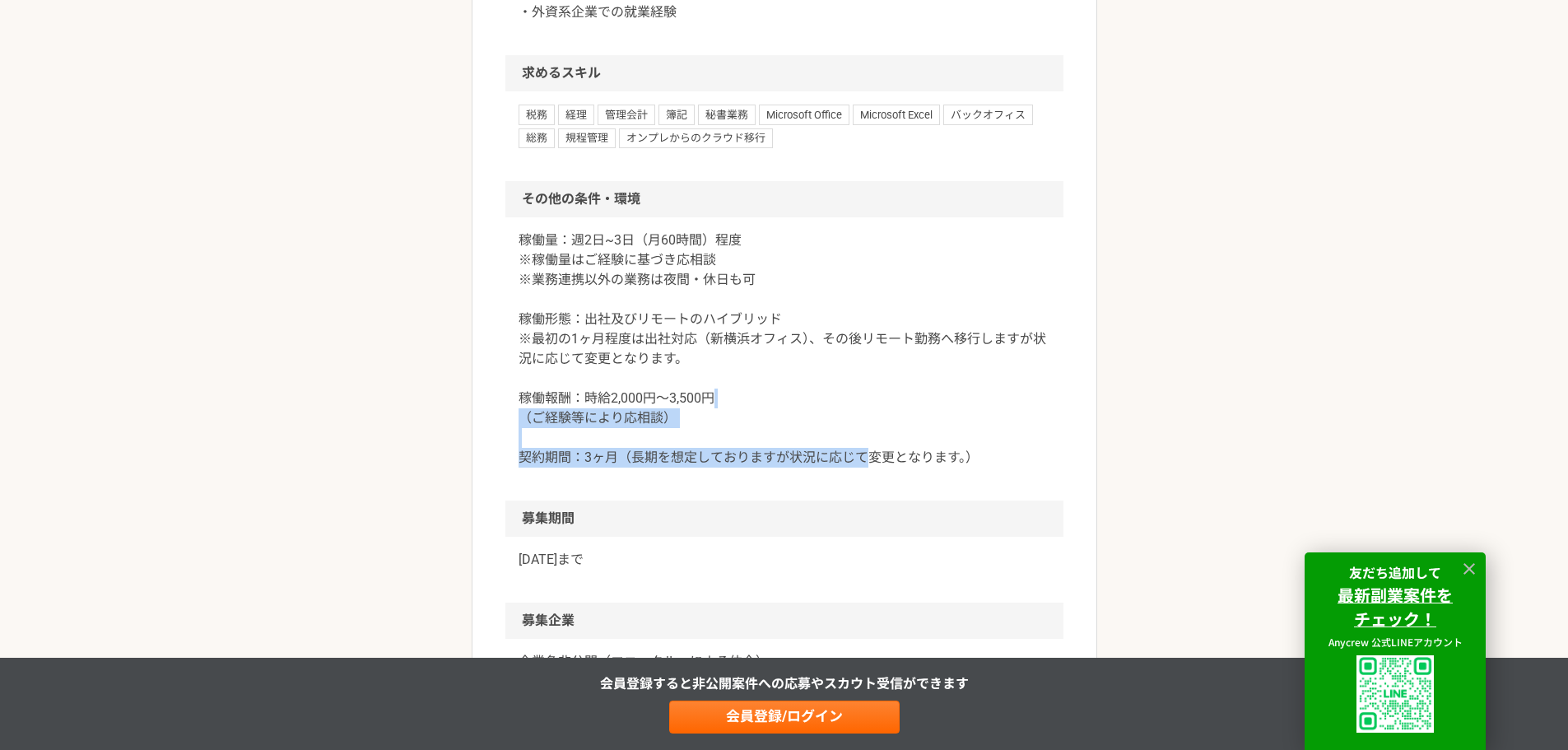
drag, startPoint x: 865, startPoint y: 404, endPoint x: 868, endPoint y: 472, distance: 68.1
click at [868, 472] on div "稼働量：週2日~3日（月60時間）程度 ※稼働量はご経験に基づき応相談 ※業務連携以外の業務は夜間・休日も可 稼働形態：出社及びリモートのハイブリッド ※最初…" at bounding box center [784, 359] width 558 height 283
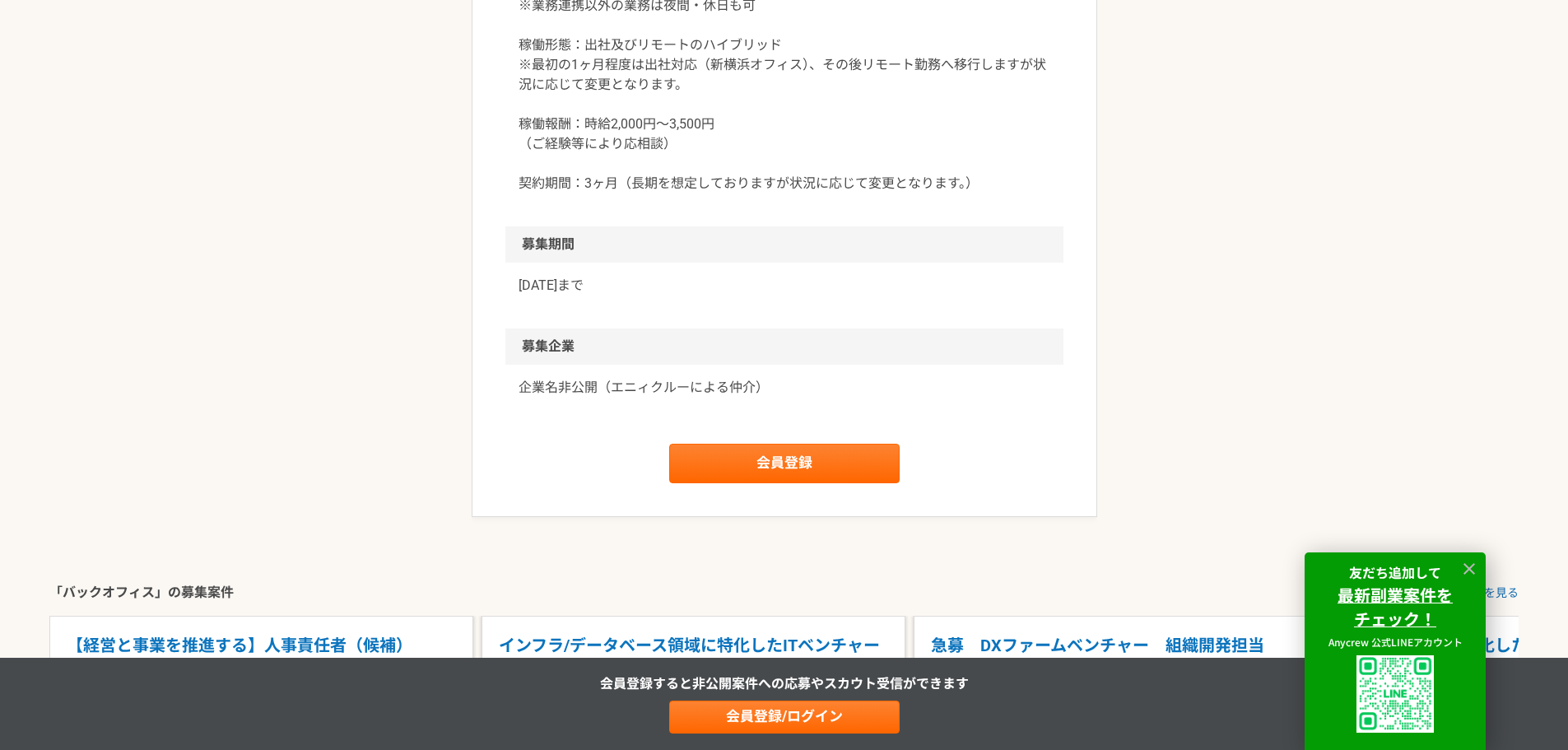
click at [769, 372] on div "企業名非公開（エニィクルーによる仲介）" at bounding box center [784, 398] width 558 height 66
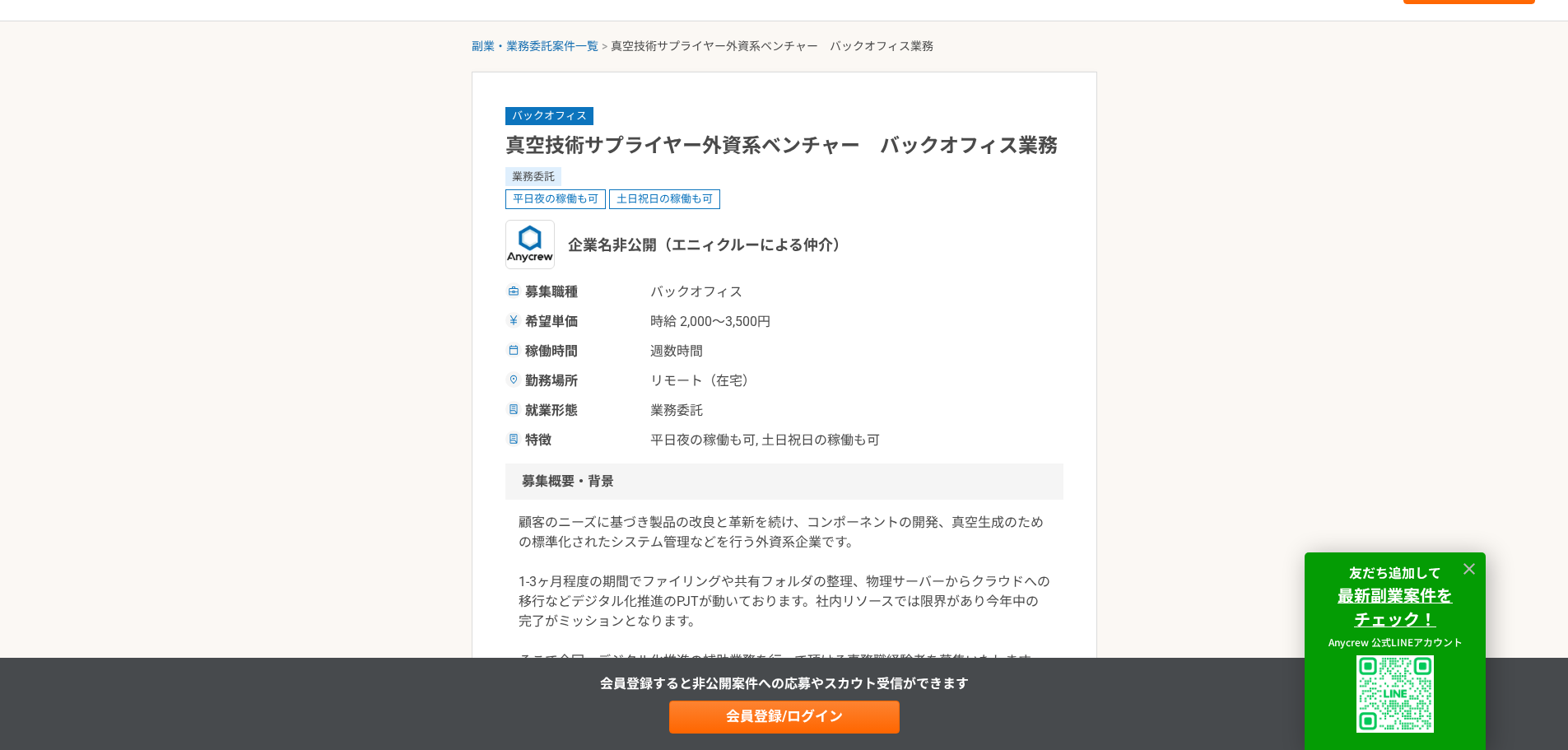
scroll to position [0, 0]
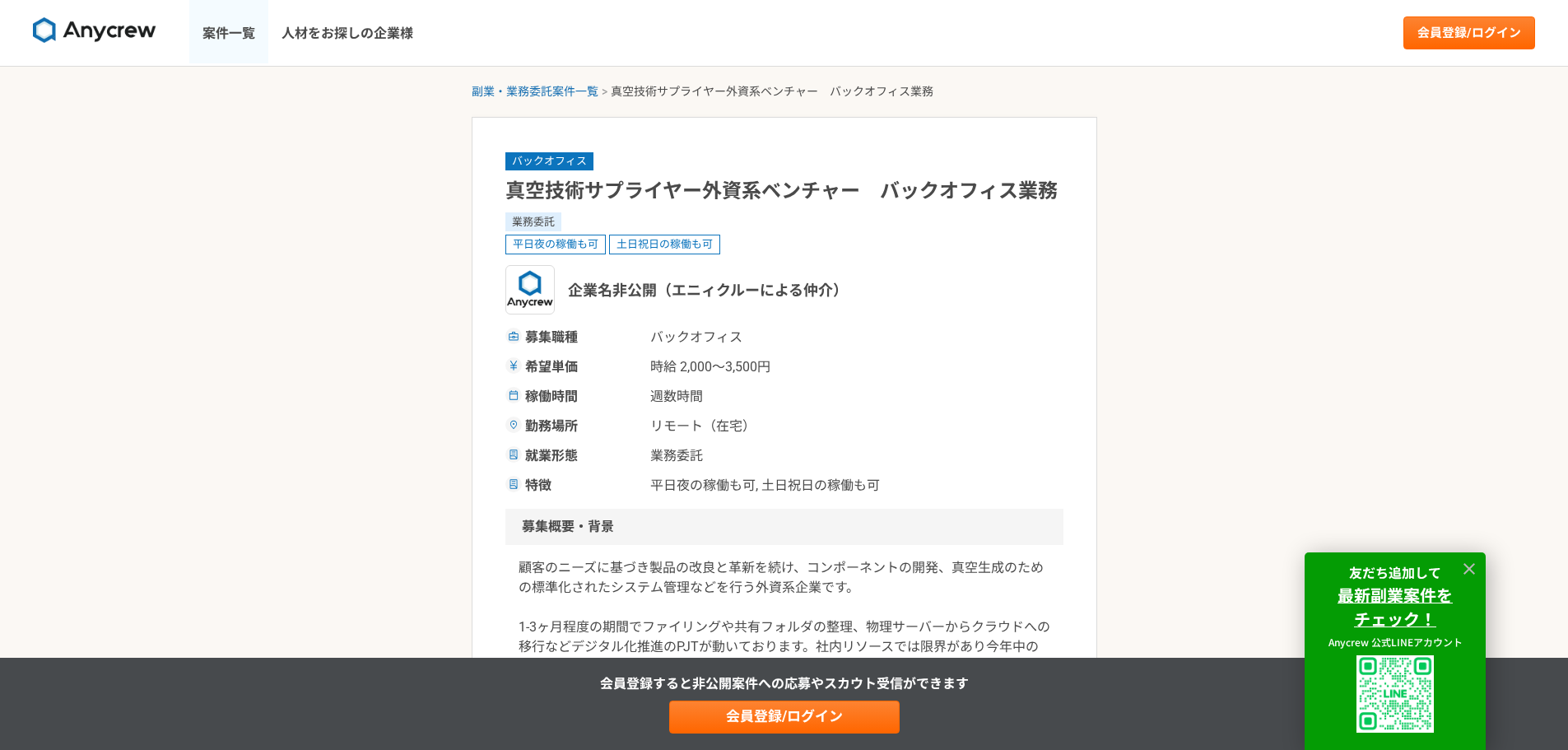
select select "3"
